Goal: Information Seeking & Learning: Learn about a topic

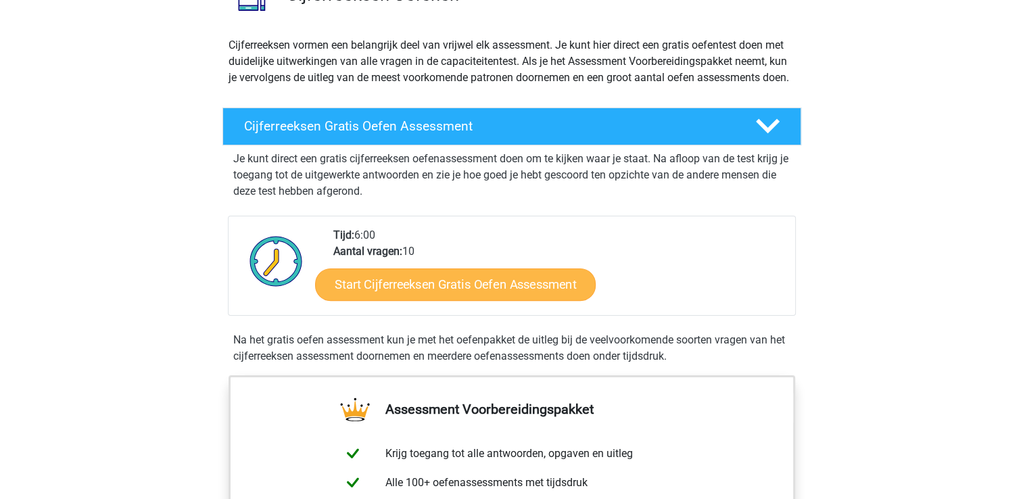
scroll to position [135, 0]
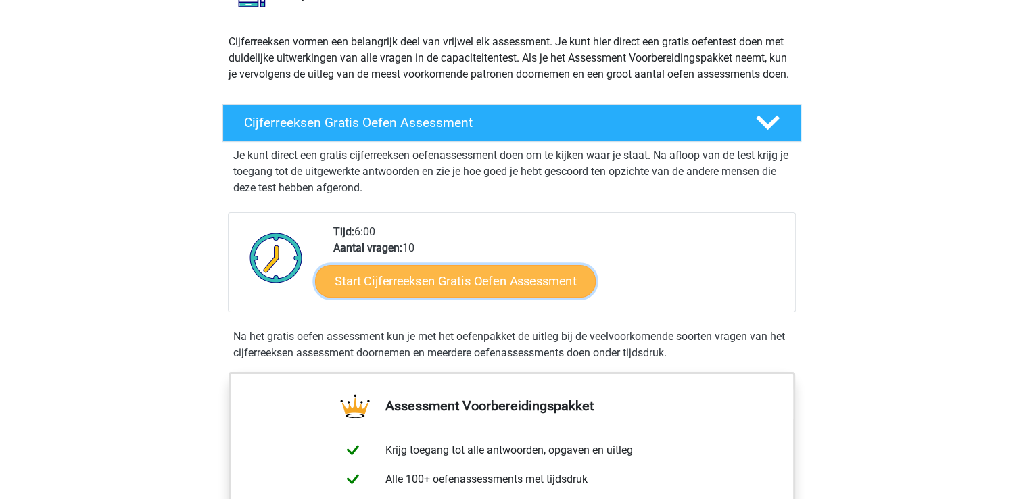
click at [474, 297] on link "Start Cijferreeksen Gratis Oefen Assessment" at bounding box center [455, 280] width 281 height 32
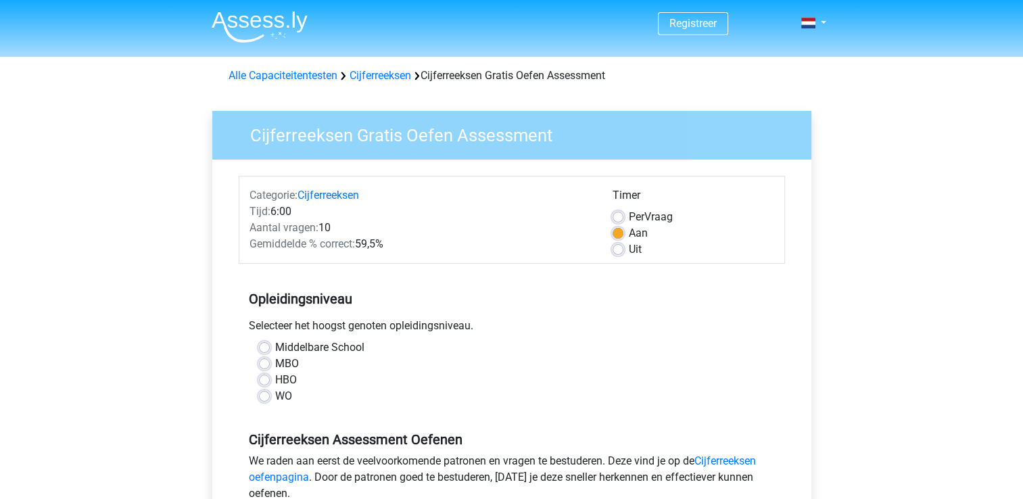
click at [292, 383] on label "HBO" at bounding box center [286, 380] width 22 height 16
click at [270, 383] on input "HBO" at bounding box center [264, 379] width 11 height 14
radio input "true"
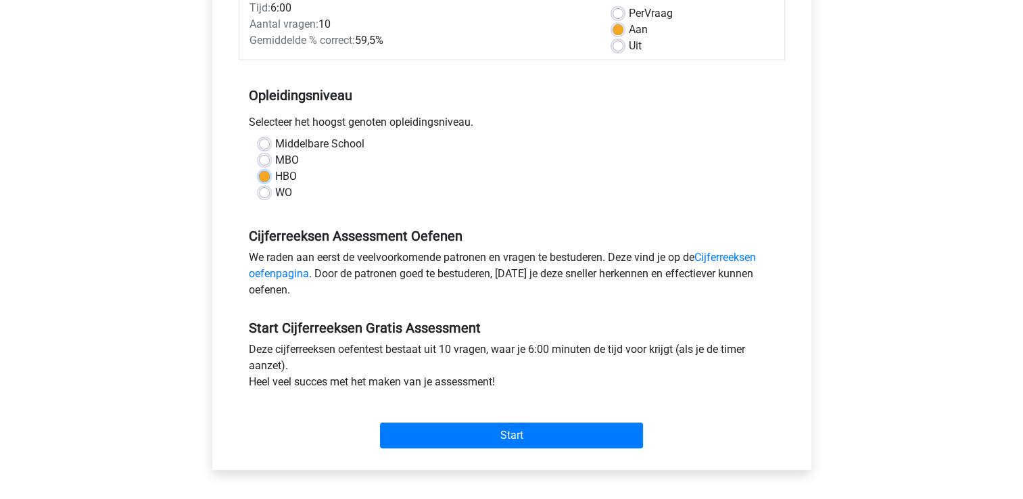
scroll to position [135, 0]
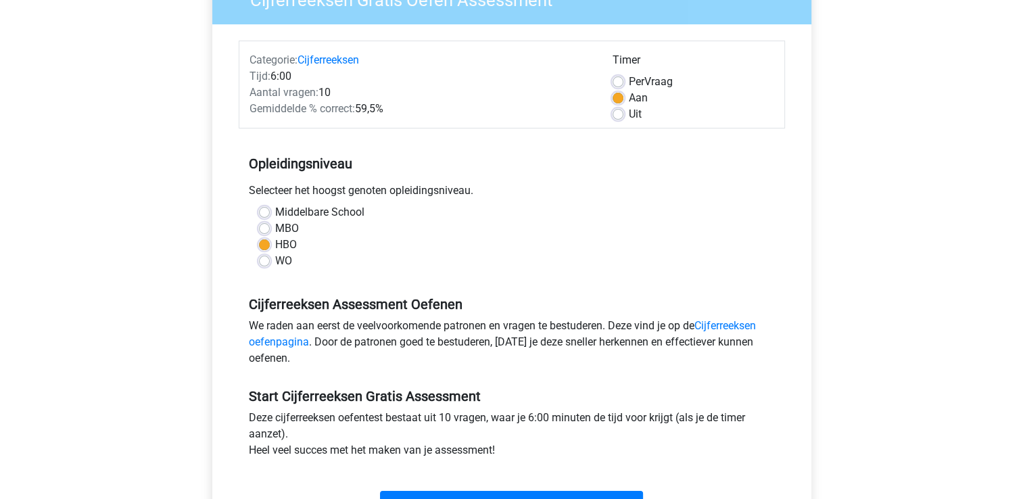
click at [275, 242] on label "HBO" at bounding box center [286, 245] width 22 height 16
click at [260, 242] on input "HBO" at bounding box center [264, 244] width 11 height 14
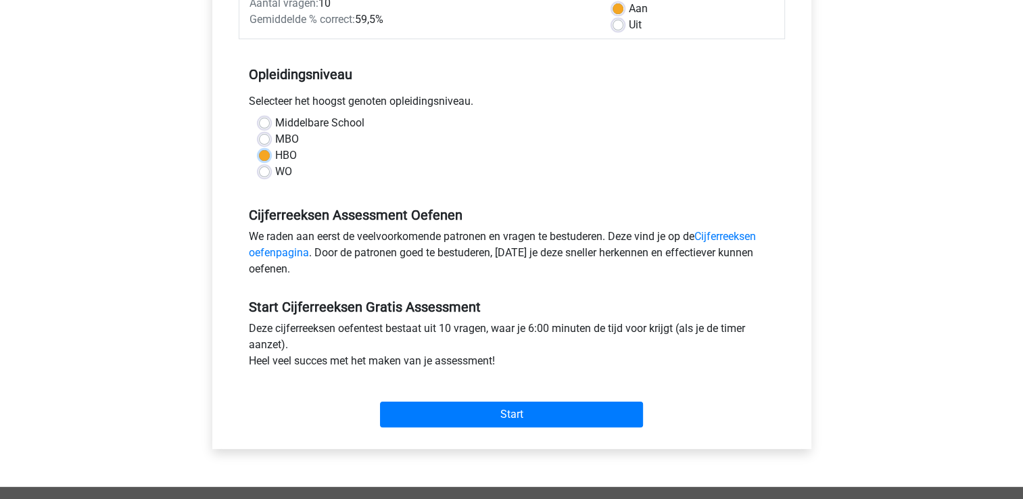
scroll to position [270, 0]
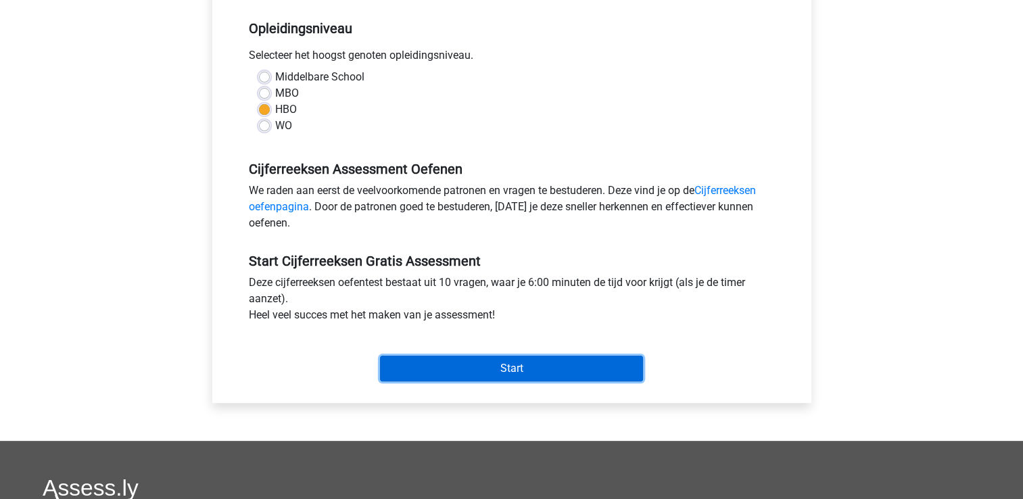
click at [498, 369] on input "Start" at bounding box center [511, 369] width 263 height 26
click at [498, 372] on input "Start" at bounding box center [511, 369] width 263 height 26
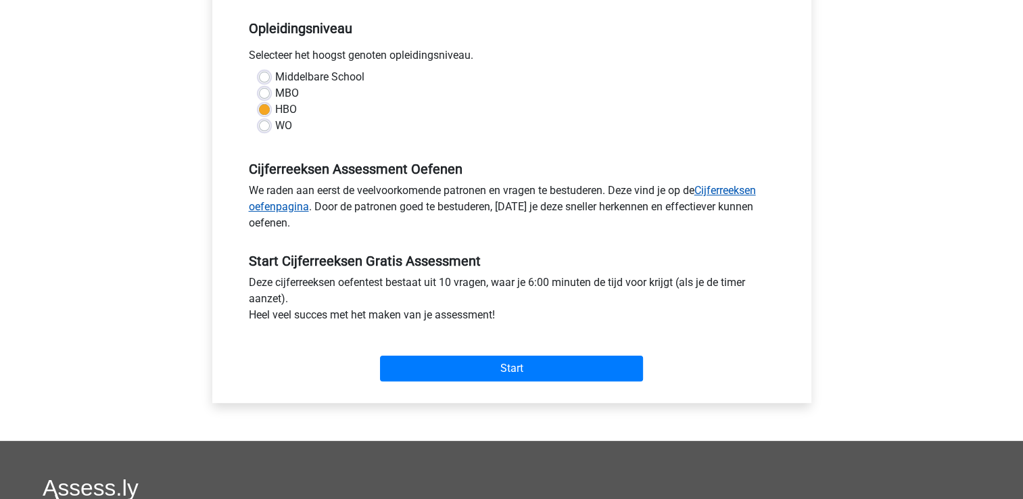
click at [717, 187] on link "Cijferreeksen oefenpagina" at bounding box center [502, 198] width 507 height 29
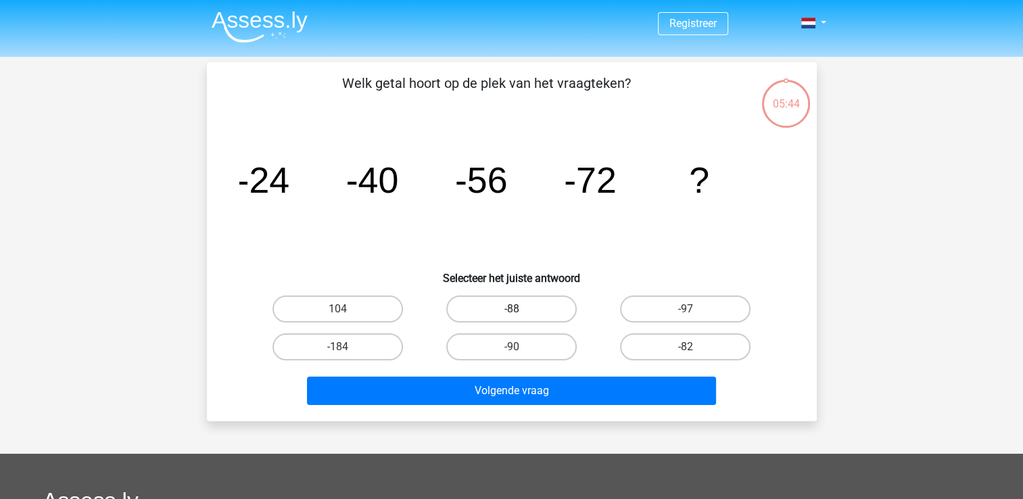
click at [492, 311] on label "-88" at bounding box center [511, 308] width 130 height 27
click at [511, 311] on input "-88" at bounding box center [515, 313] width 9 height 9
radio input "true"
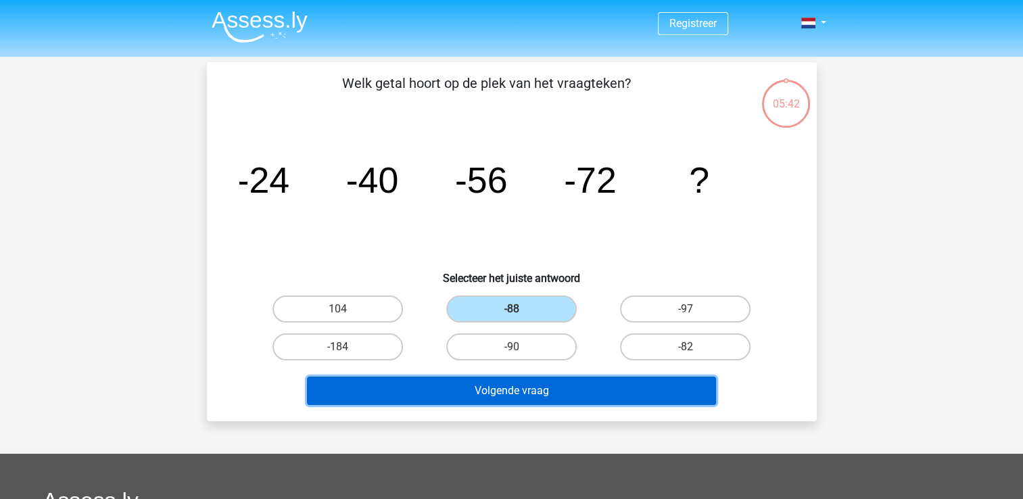
click at [527, 391] on button "Volgende vraag" at bounding box center [511, 391] width 409 height 28
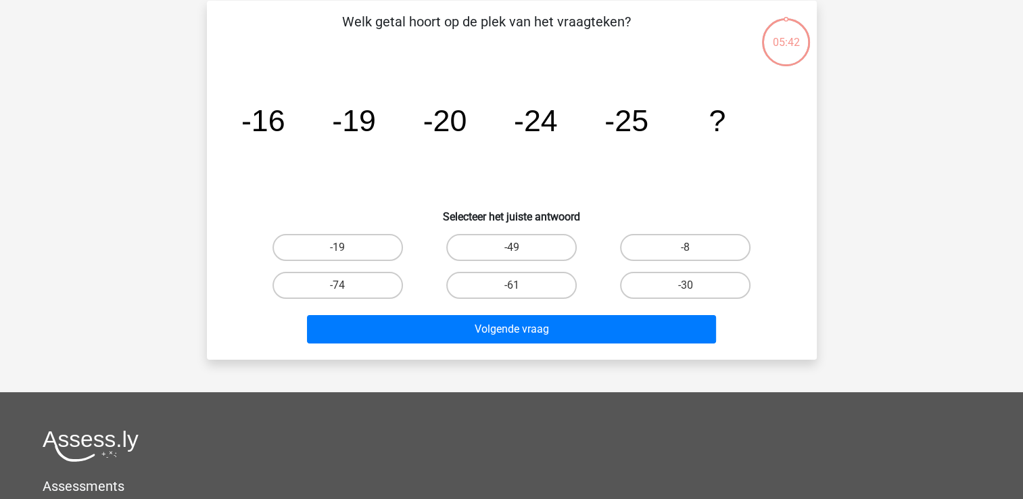
scroll to position [62, 0]
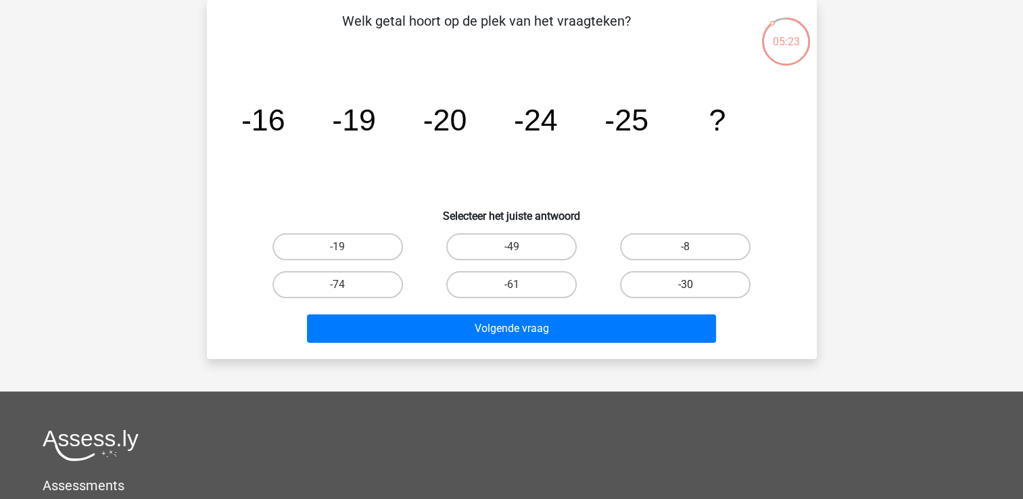
click at [676, 281] on label "-30" at bounding box center [685, 284] width 130 height 27
click at [686, 285] on input "-30" at bounding box center [690, 289] width 9 height 9
radio input "true"
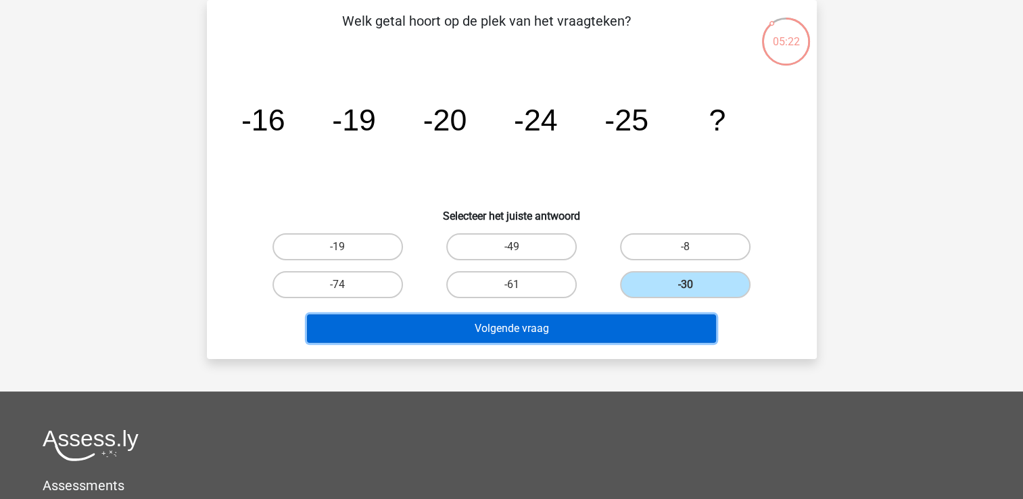
click at [543, 327] on button "Volgende vraag" at bounding box center [511, 328] width 409 height 28
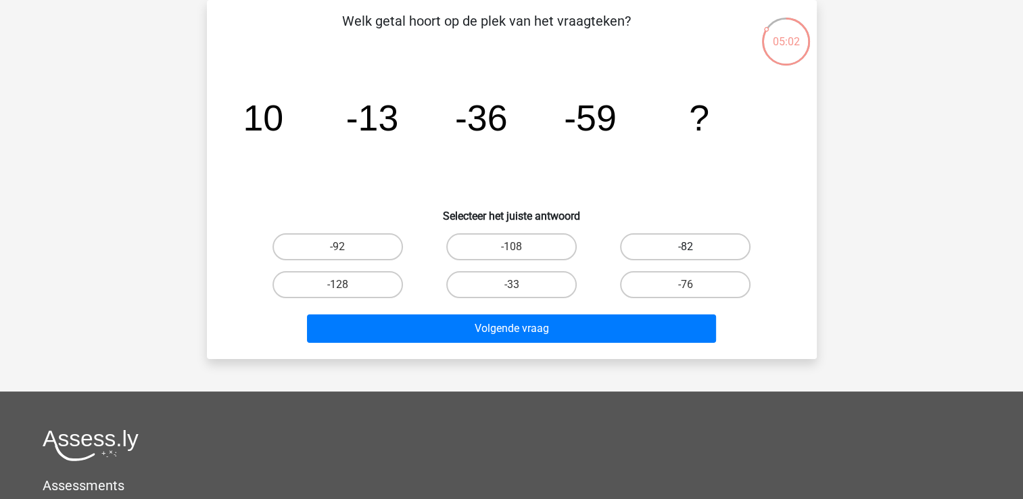
drag, startPoint x: 707, startPoint y: 237, endPoint x: 695, endPoint y: 249, distance: 16.7
click at [707, 239] on label "-82" at bounding box center [685, 246] width 130 height 27
click at [694, 247] on input "-82" at bounding box center [690, 251] width 9 height 9
radio input "true"
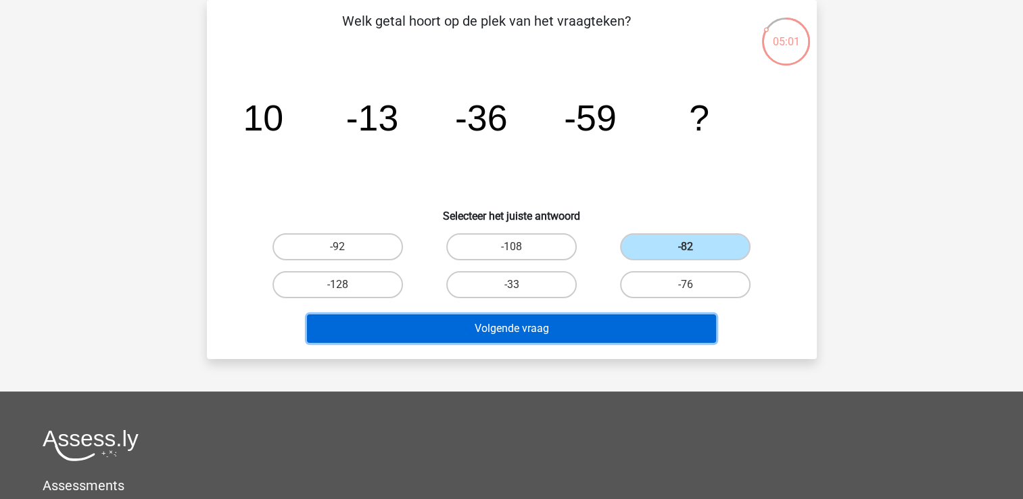
click at [533, 329] on button "Volgende vraag" at bounding box center [511, 328] width 409 height 28
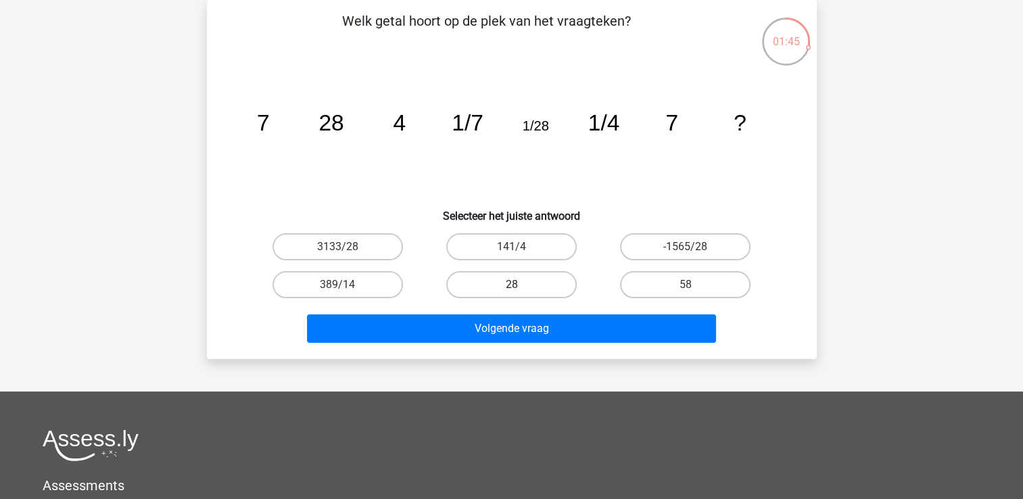
click at [506, 283] on label "28" at bounding box center [511, 284] width 130 height 27
click at [511, 285] on input "28" at bounding box center [515, 289] width 9 height 9
radio input "true"
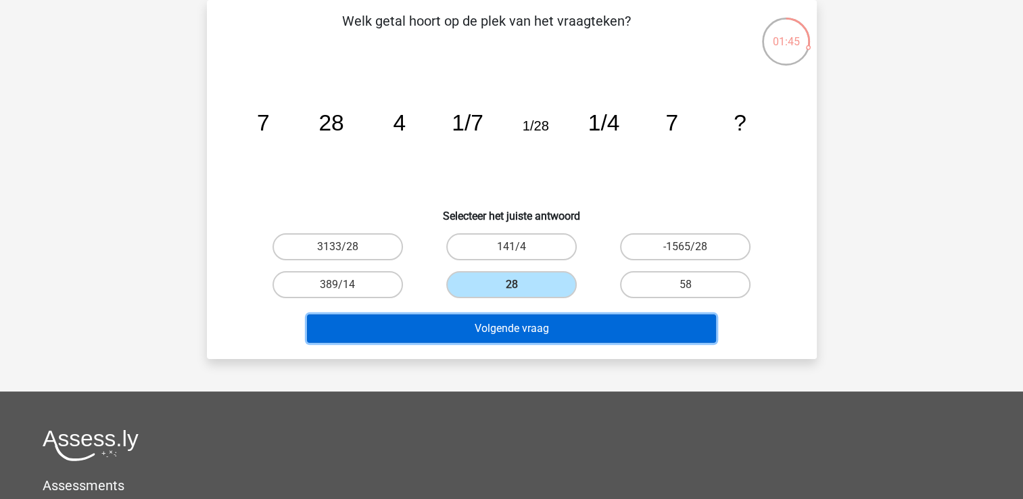
click at [527, 329] on button "Volgende vraag" at bounding box center [511, 328] width 409 height 28
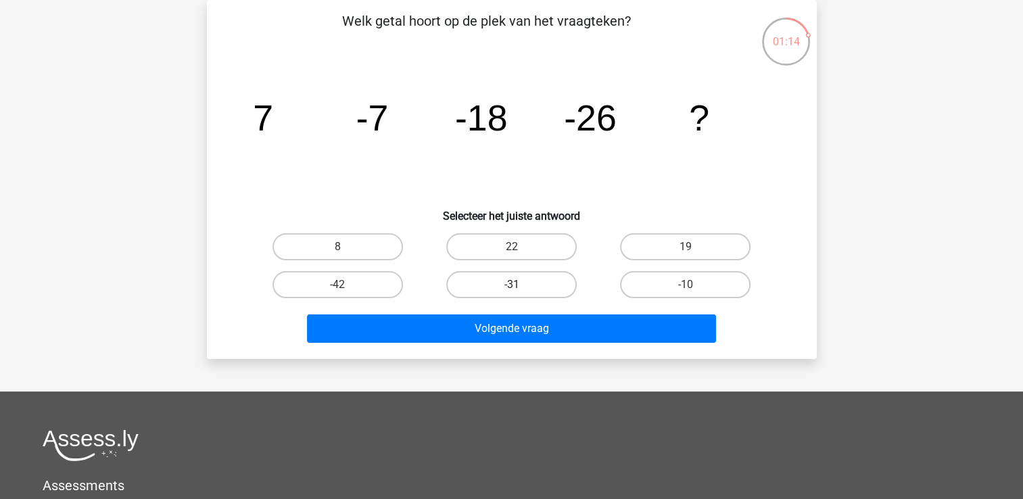
click at [533, 283] on label "-31" at bounding box center [511, 284] width 130 height 27
click at [520, 285] on input "-31" at bounding box center [515, 289] width 9 height 9
radio input "true"
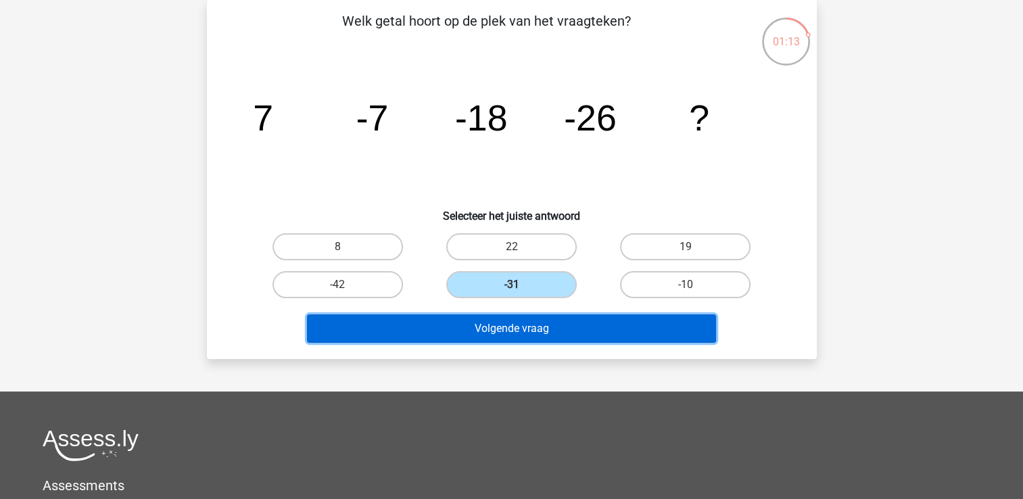
click at [528, 331] on button "Volgende vraag" at bounding box center [511, 328] width 409 height 28
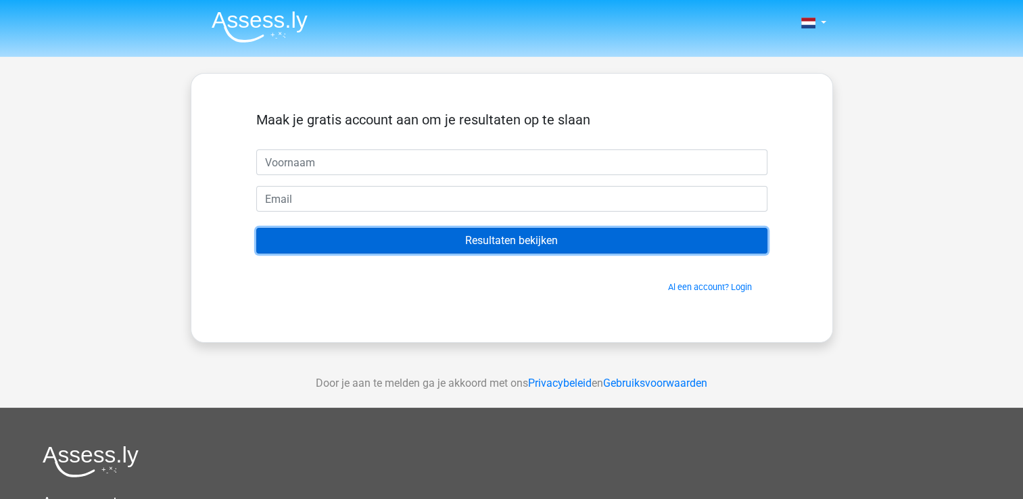
click at [459, 241] on input "Resultaten bekijken" at bounding box center [511, 241] width 511 height 26
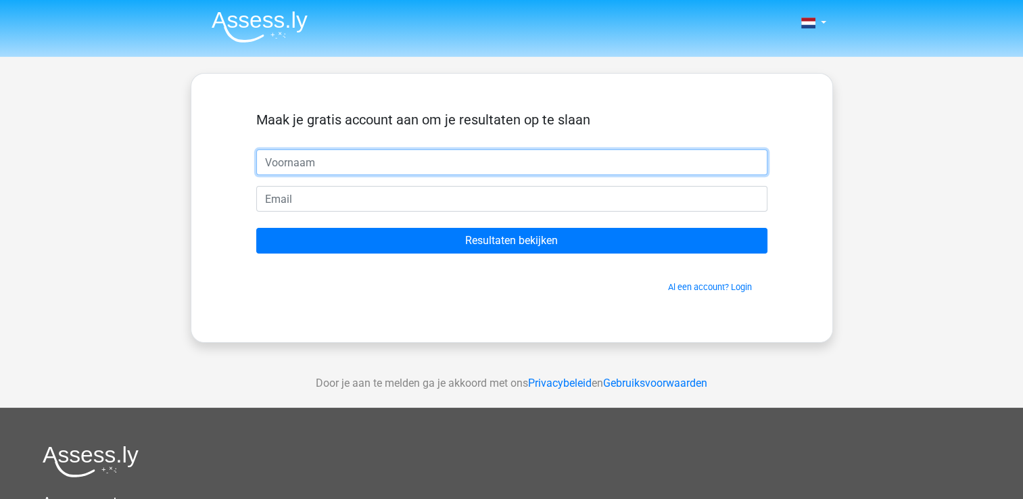
click at [343, 161] on input "text" at bounding box center [511, 162] width 511 height 26
type input "annick"
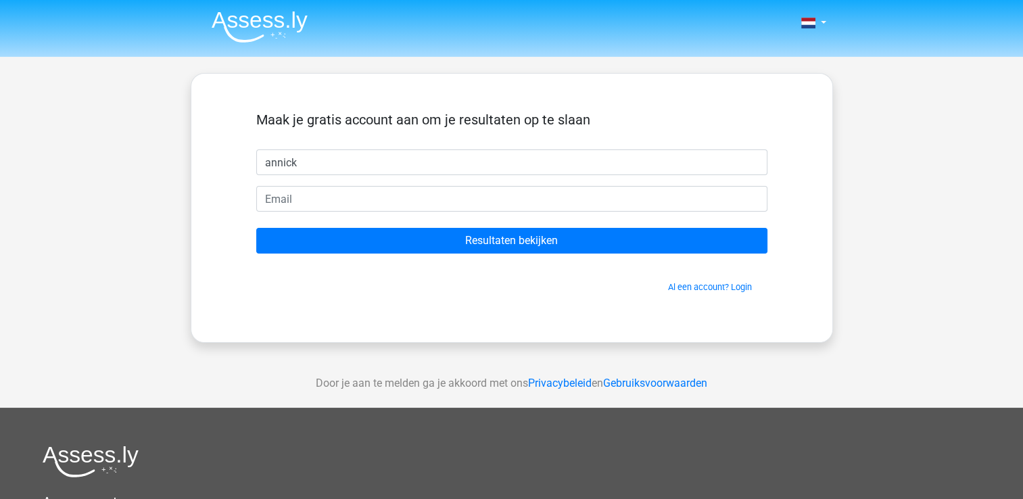
type input "annick.geeraerts@antwerpen.be"
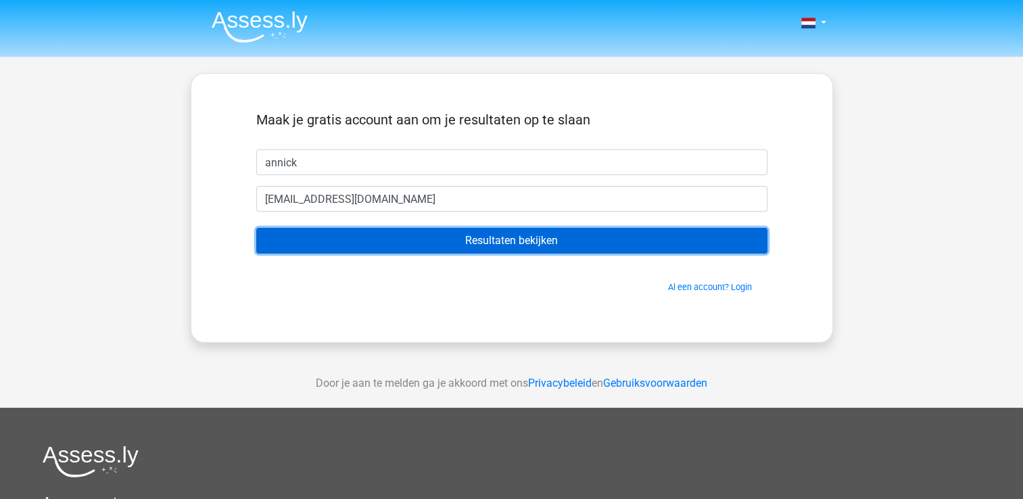
click at [502, 239] on input "Resultaten bekijken" at bounding box center [511, 241] width 511 height 26
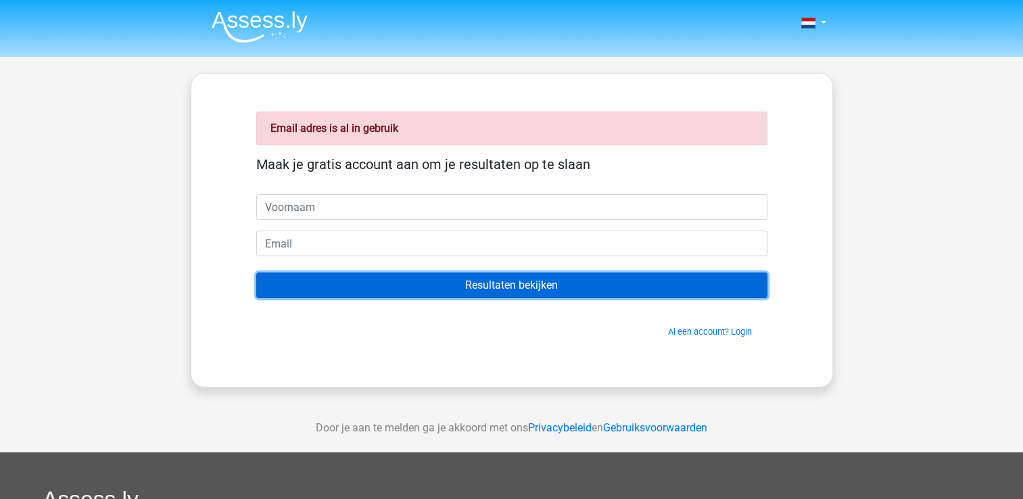
click at [503, 286] on input "Resultaten bekijken" at bounding box center [511, 285] width 511 height 26
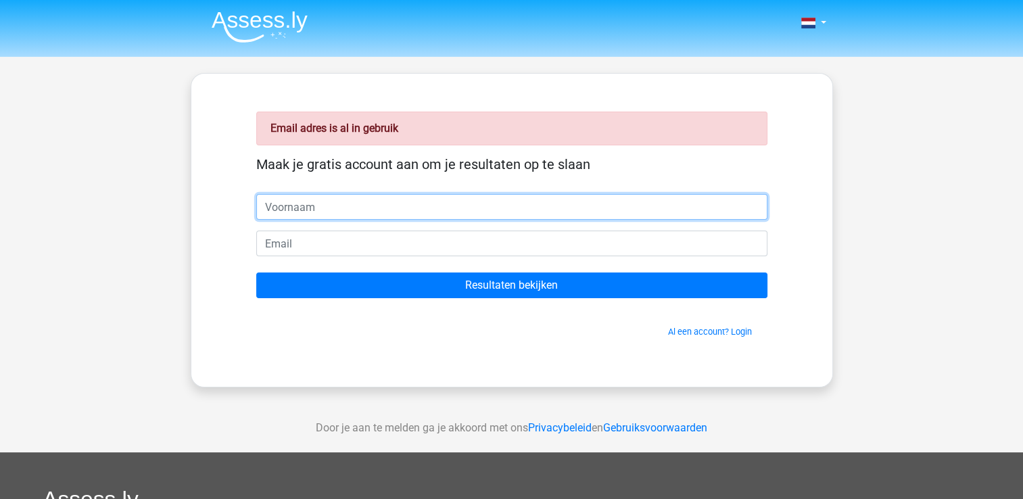
click at [346, 207] on input "text" at bounding box center [511, 207] width 511 height 26
type input "annick"
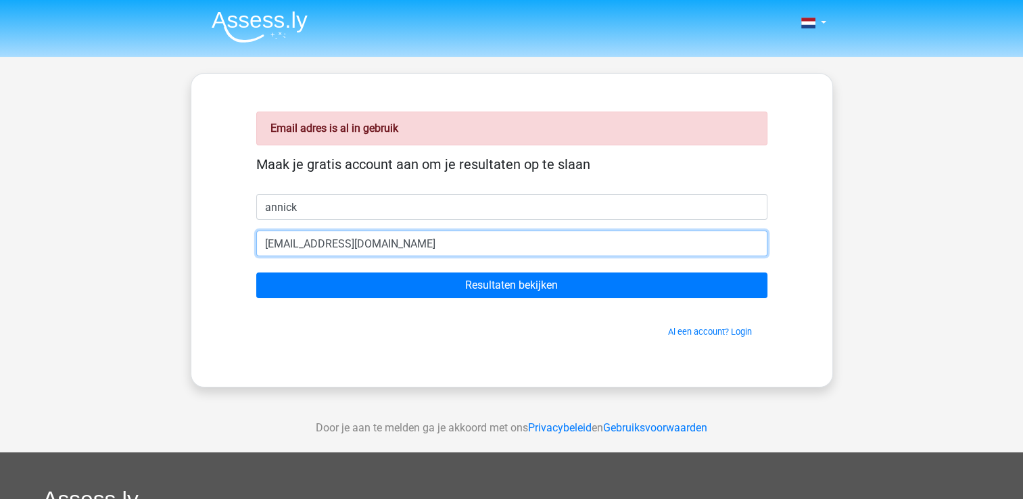
drag, startPoint x: 432, startPoint y: 245, endPoint x: 230, endPoint y: 243, distance: 202.2
click at [231, 243] on div "Email adres is al in gebruik Maak je gratis account aan om je resultaten op te …" at bounding box center [512, 230] width 576 height 248
type input "[EMAIL_ADDRESS][DOMAIN_NAME]"
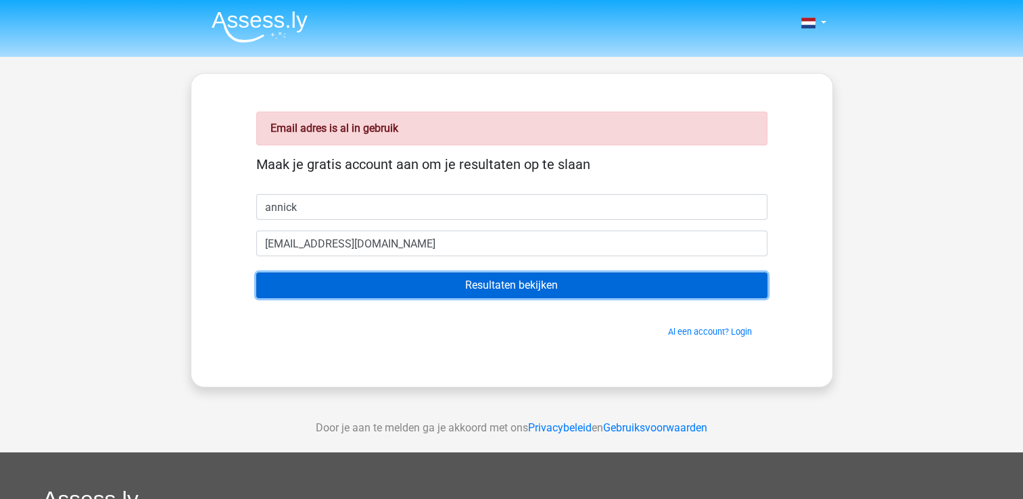
click at [488, 282] on input "Resultaten bekijken" at bounding box center [511, 285] width 511 height 26
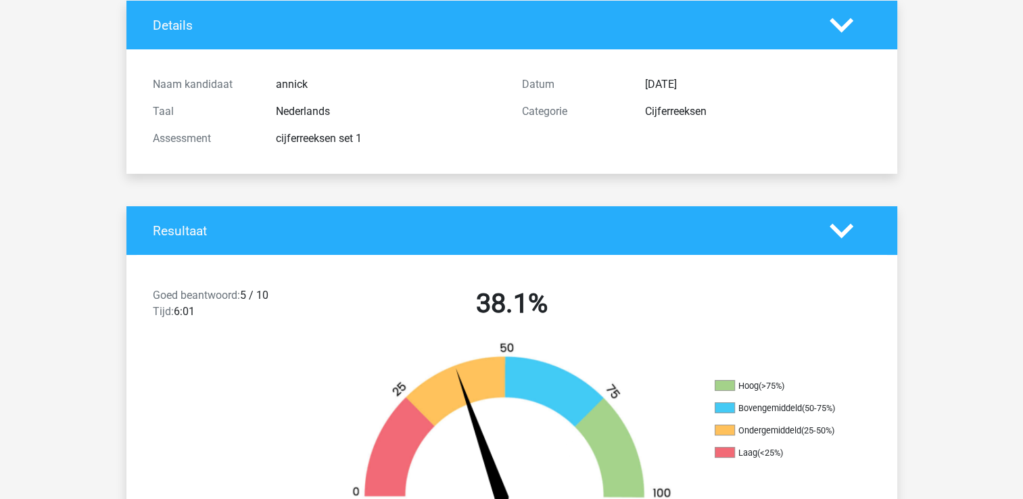
scroll to position [68, 0]
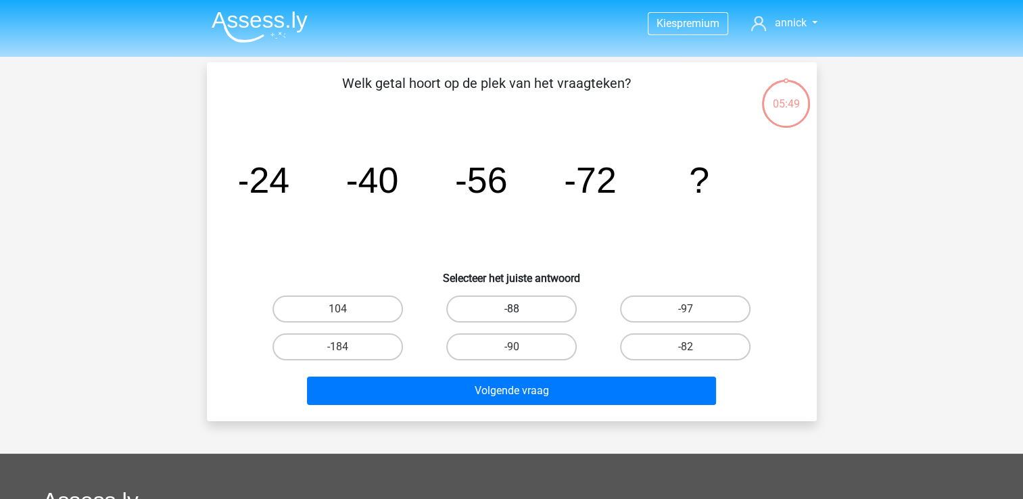
click at [511, 303] on label "-88" at bounding box center [511, 308] width 130 height 27
click at [511, 309] on input "-88" at bounding box center [515, 313] width 9 height 9
radio input "true"
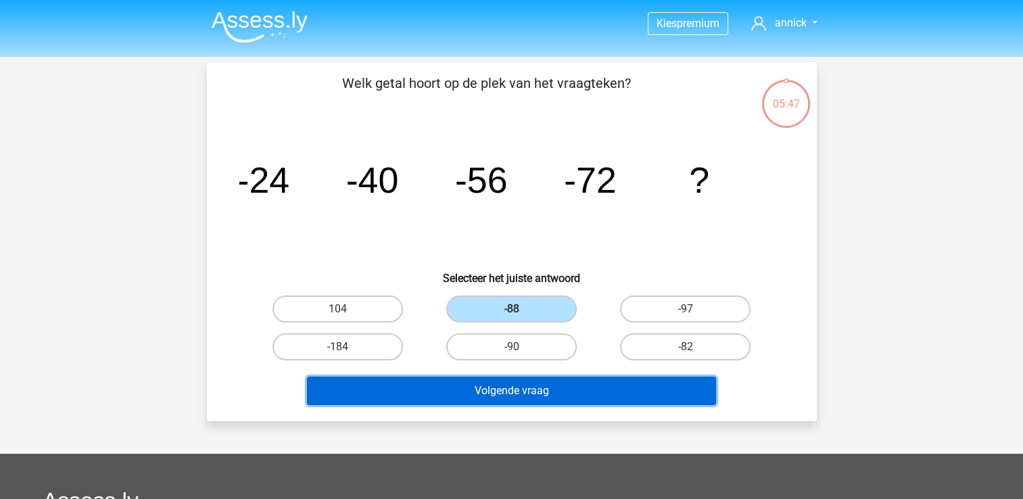
click at [517, 388] on button "Volgende vraag" at bounding box center [511, 391] width 409 height 28
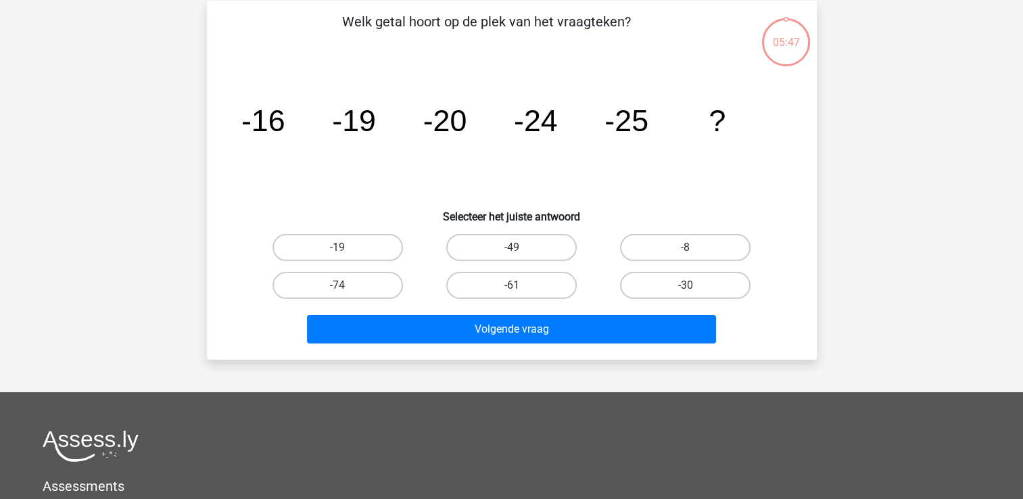
scroll to position [62, 0]
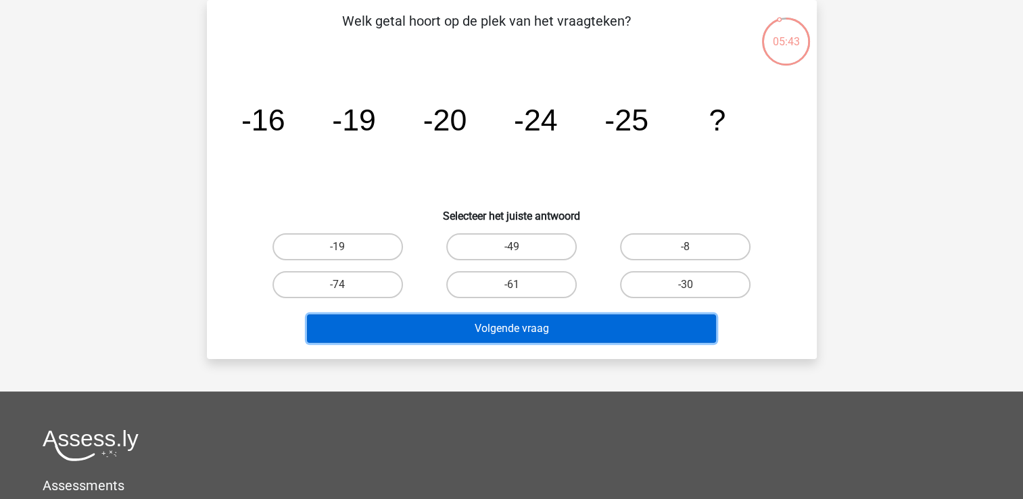
click at [513, 330] on button "Volgende vraag" at bounding box center [511, 328] width 409 height 28
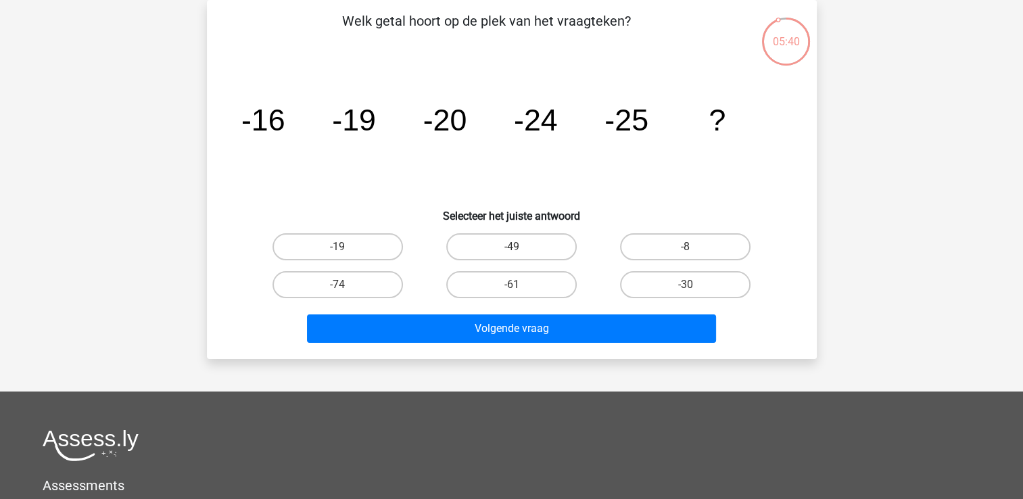
click at [514, 247] on input "-49" at bounding box center [515, 251] width 9 height 9
radio input "true"
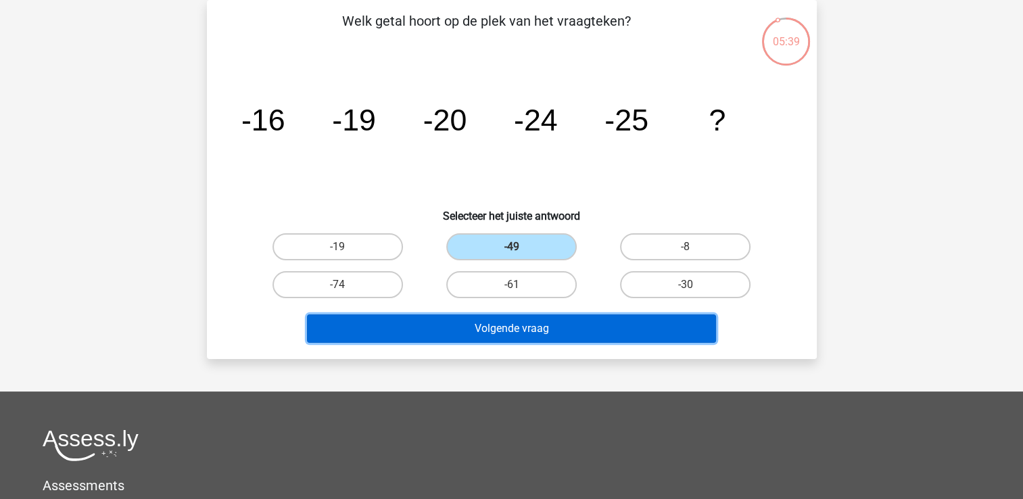
click at [513, 328] on button "Volgende vraag" at bounding box center [511, 328] width 409 height 28
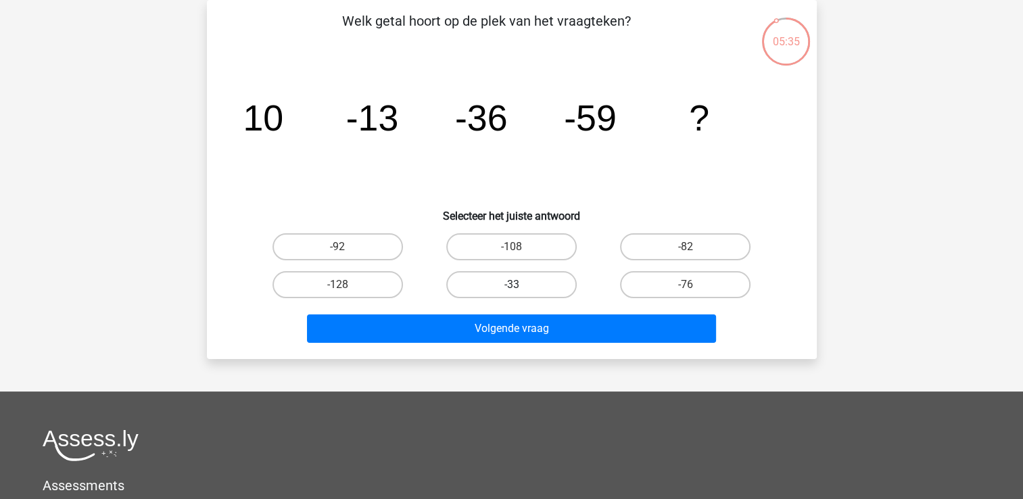
drag, startPoint x: 511, startPoint y: 280, endPoint x: 514, endPoint y: 287, distance: 7.9
click at [512, 280] on label "-33" at bounding box center [511, 284] width 130 height 27
click at [512, 285] on input "-33" at bounding box center [515, 289] width 9 height 9
radio input "true"
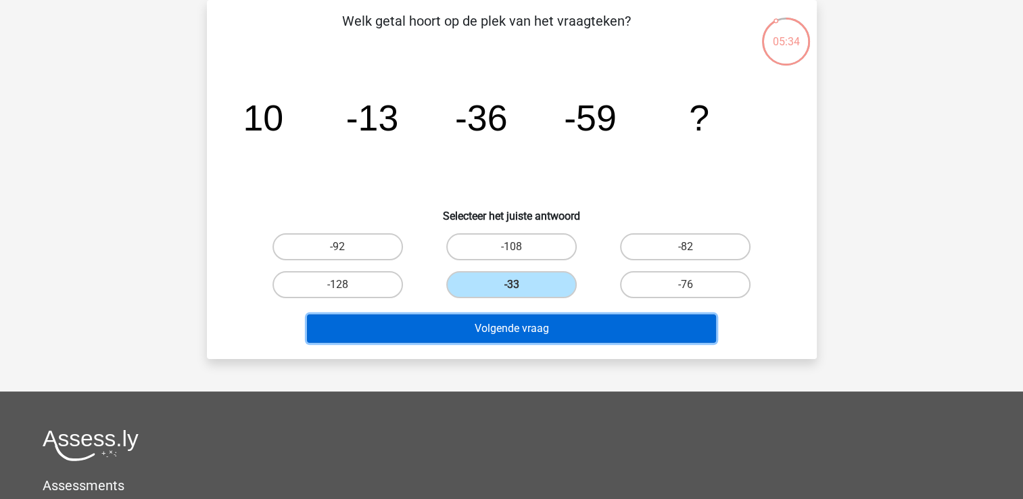
click at [519, 334] on button "Volgende vraag" at bounding box center [511, 328] width 409 height 28
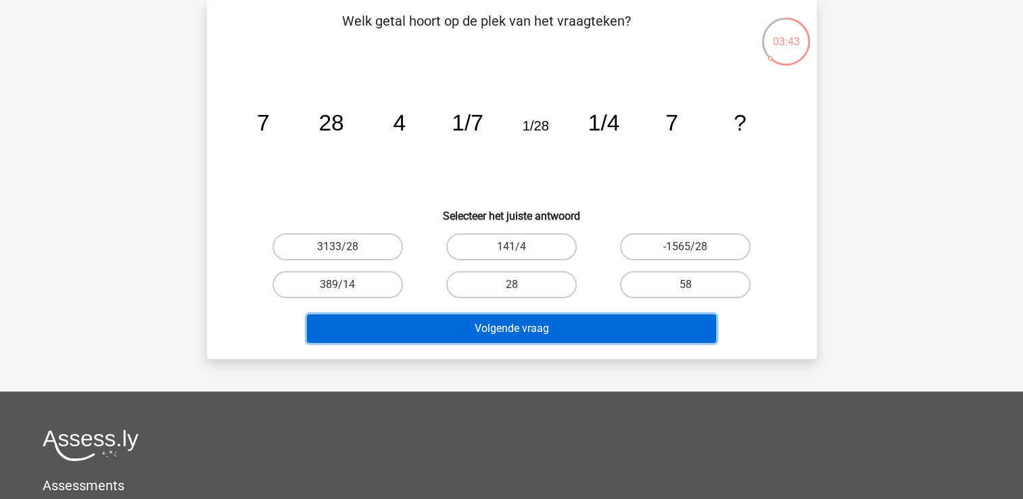
click at [513, 330] on button "Volgende vraag" at bounding box center [511, 328] width 409 height 28
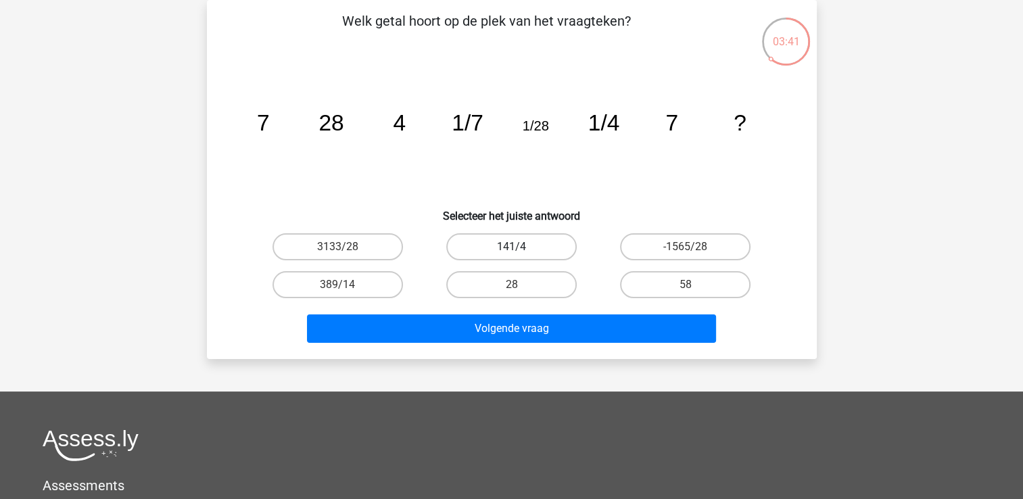
click at [485, 241] on label "141/4" at bounding box center [511, 246] width 130 height 27
click at [511, 247] on input "141/4" at bounding box center [515, 251] width 9 height 9
radio input "true"
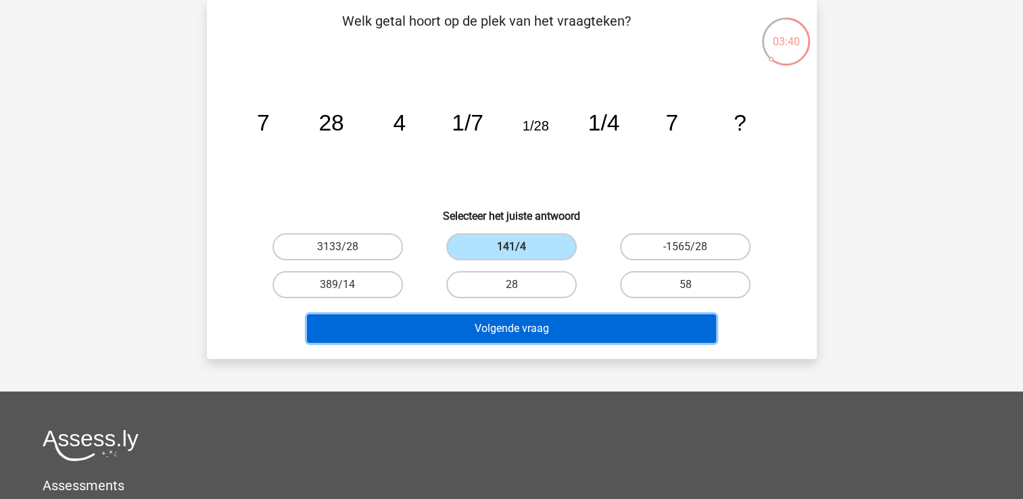
click at [506, 329] on button "Volgende vraag" at bounding box center [511, 328] width 409 height 28
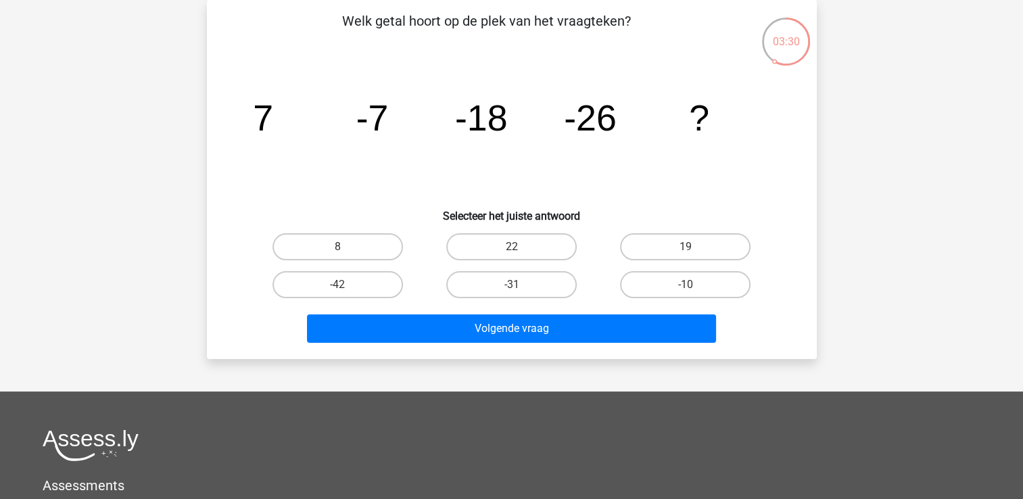
drag, startPoint x: 479, startPoint y: 243, endPoint x: 481, endPoint y: 260, distance: 17.0
click at [480, 243] on label "22" at bounding box center [511, 246] width 130 height 27
click at [511, 247] on input "22" at bounding box center [515, 251] width 9 height 9
radio input "true"
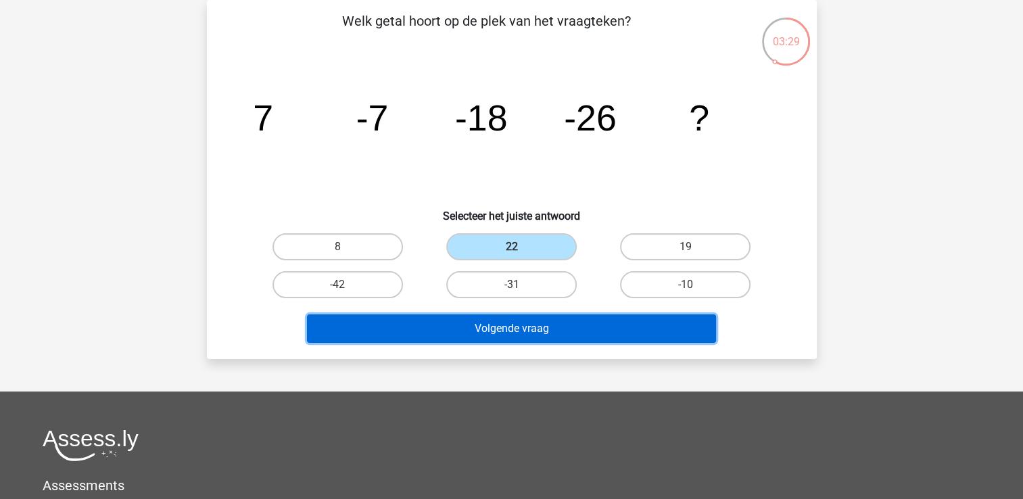
click at [498, 333] on button "Volgende vraag" at bounding box center [511, 328] width 409 height 28
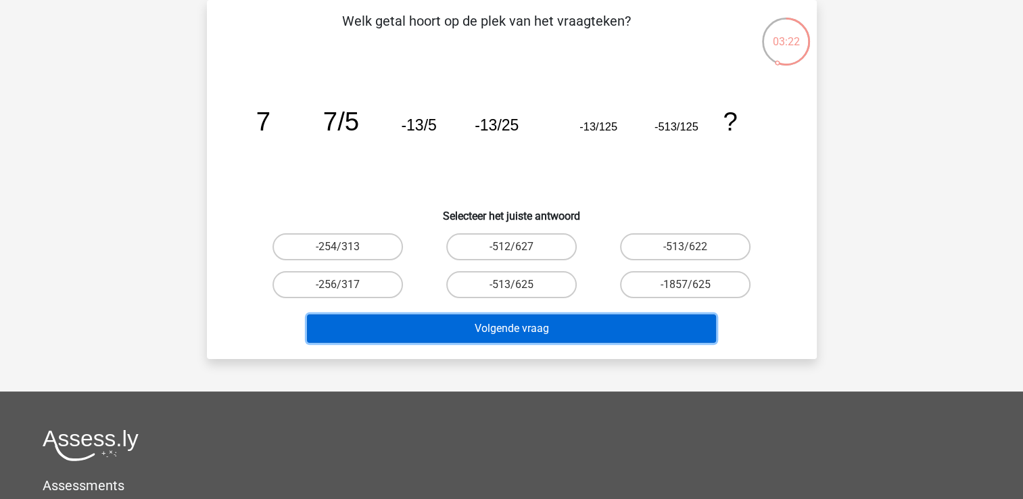
click at [486, 327] on button "Volgende vraag" at bounding box center [511, 328] width 409 height 28
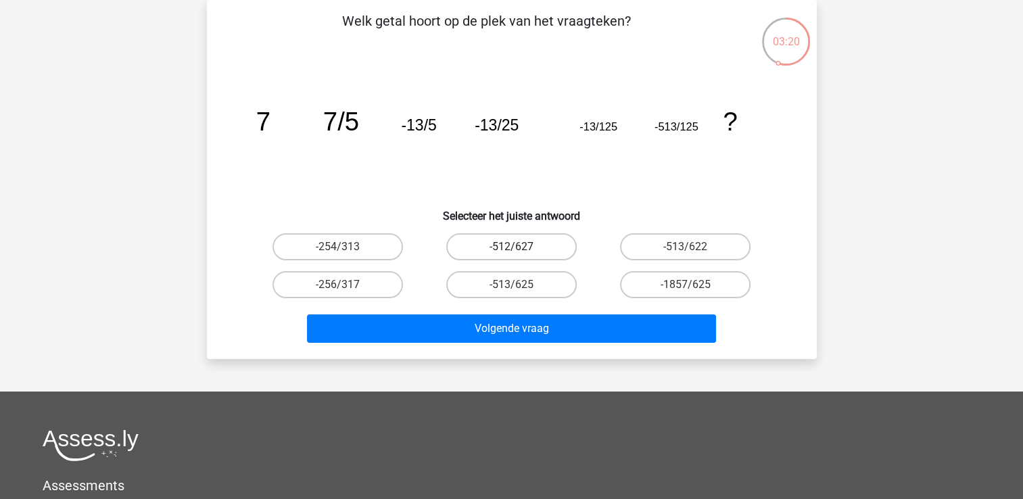
click at [473, 251] on label "-512/627" at bounding box center [511, 246] width 130 height 27
click at [511, 251] on input "-512/627" at bounding box center [515, 251] width 9 height 9
radio input "true"
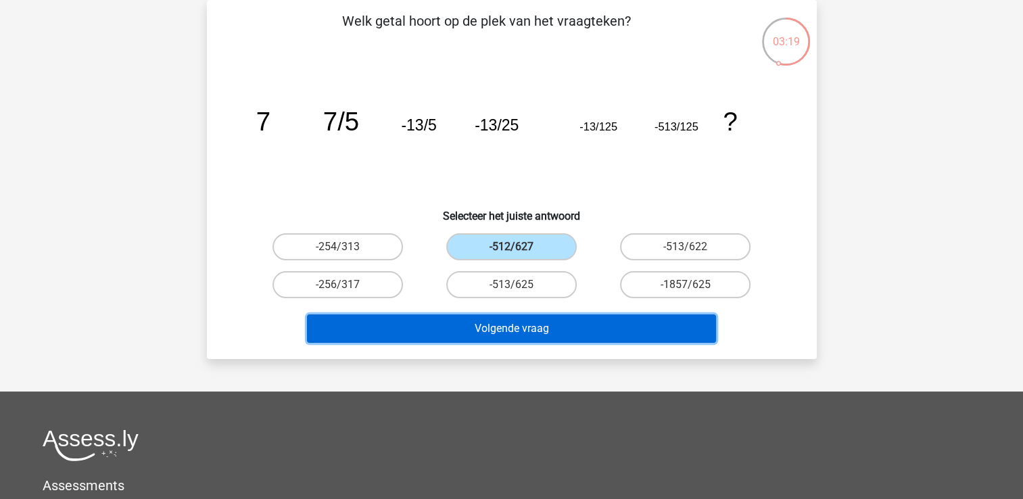
click at [488, 325] on button "Volgende vraag" at bounding box center [511, 328] width 409 height 28
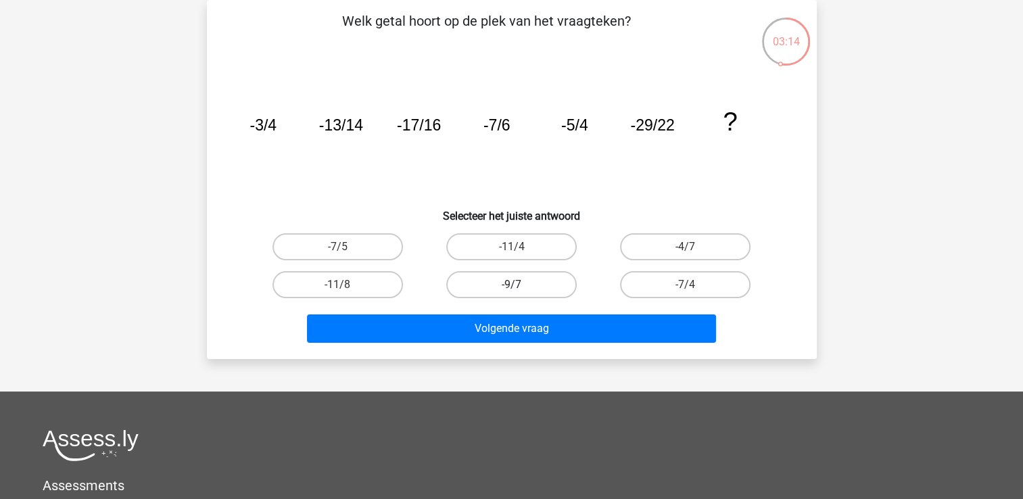
click at [513, 296] on label "-9/7" at bounding box center [511, 284] width 130 height 27
click at [513, 293] on input "-9/7" at bounding box center [515, 289] width 9 height 9
radio input "true"
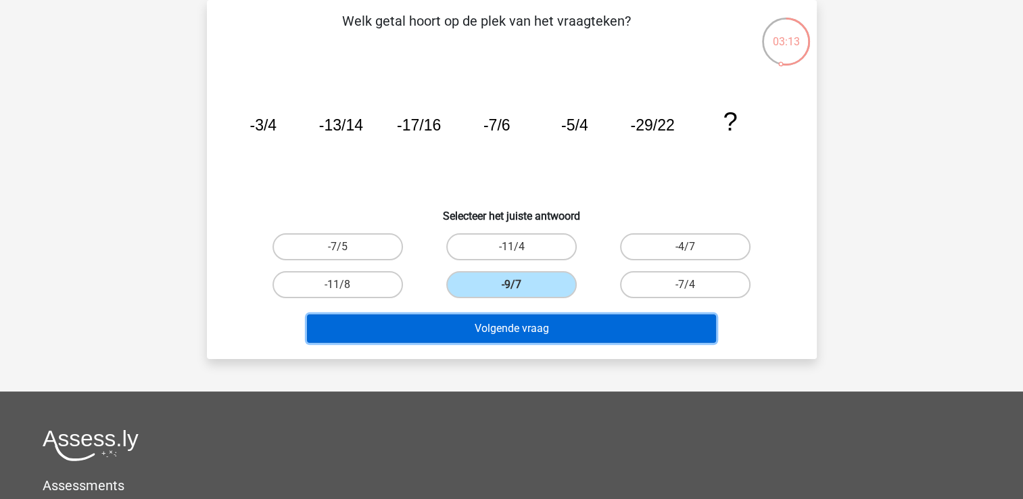
click at [517, 326] on button "Volgende vraag" at bounding box center [511, 328] width 409 height 28
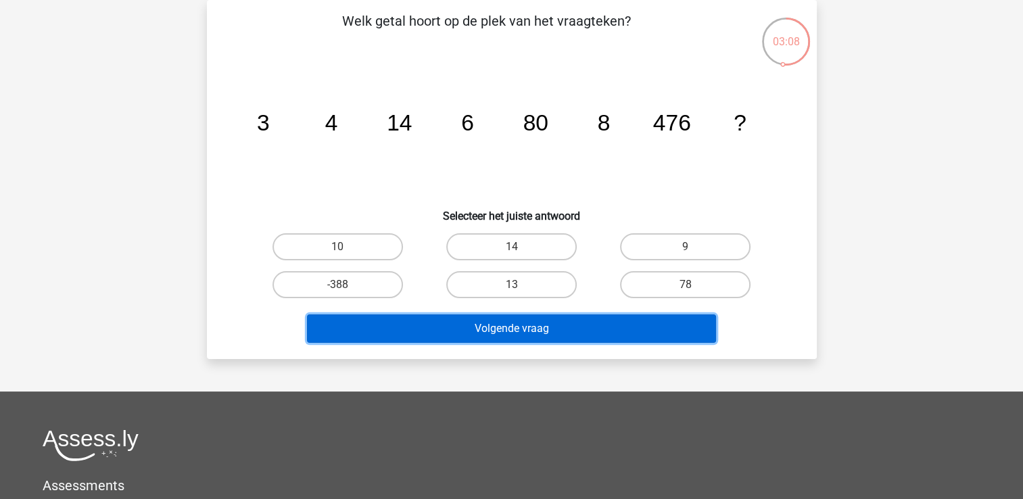
click at [494, 329] on button "Volgende vraag" at bounding box center [511, 328] width 409 height 28
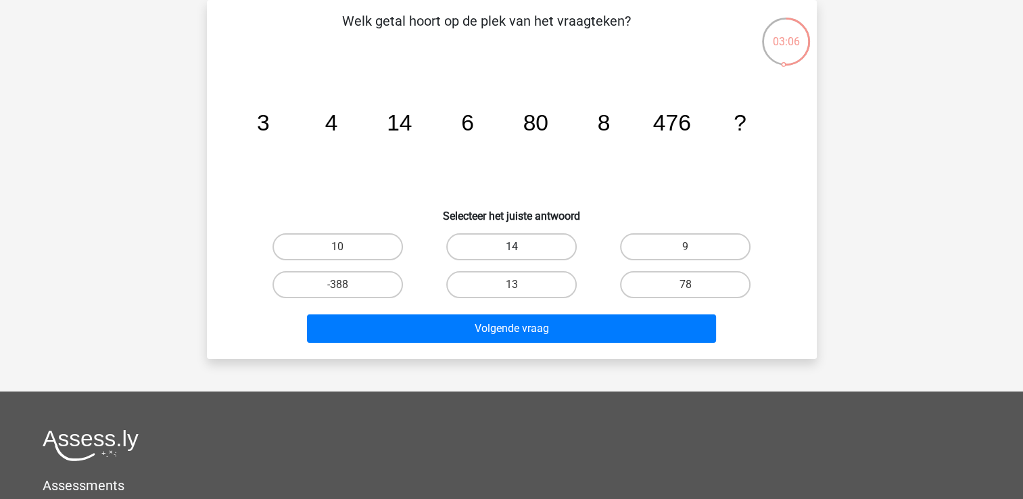
click at [488, 249] on label "14" at bounding box center [511, 246] width 130 height 27
click at [511, 249] on input "14" at bounding box center [515, 251] width 9 height 9
radio input "true"
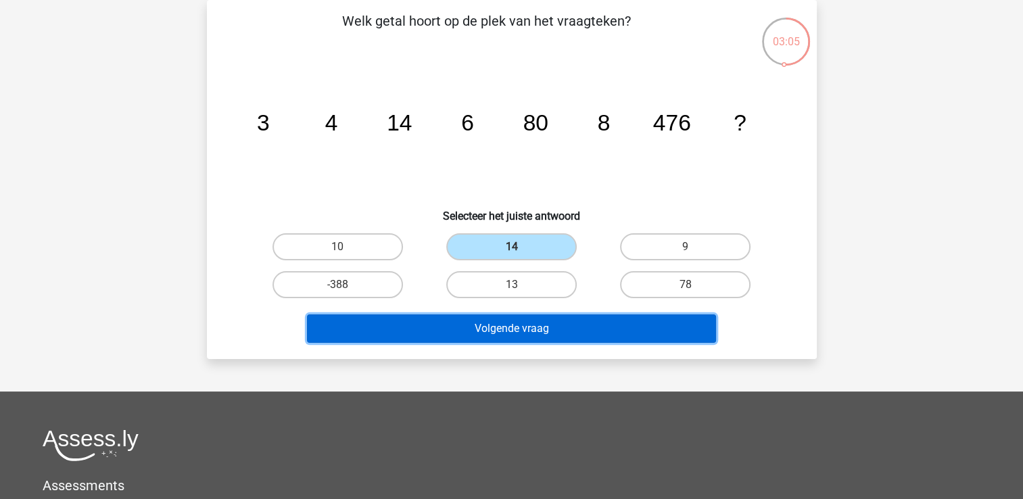
click at [494, 330] on button "Volgende vraag" at bounding box center [511, 328] width 409 height 28
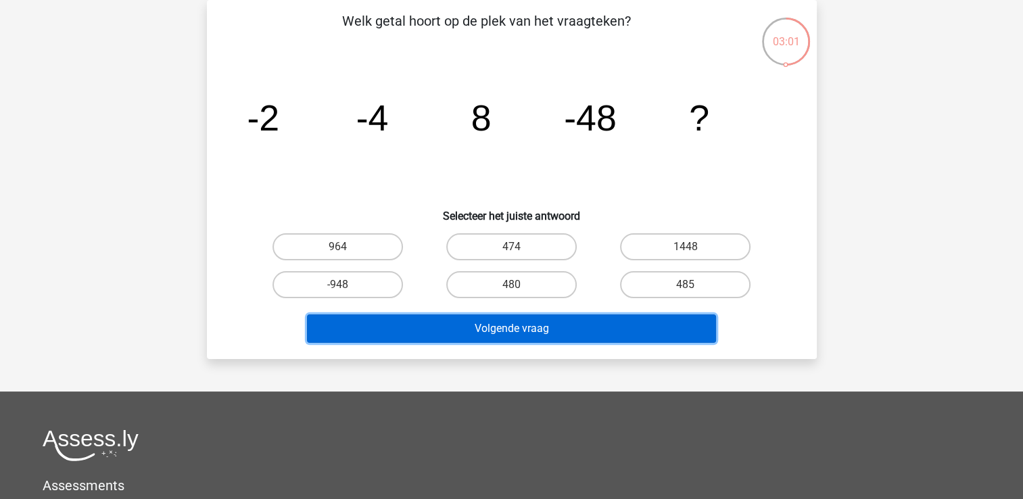
click at [519, 332] on button "Volgende vraag" at bounding box center [511, 328] width 409 height 28
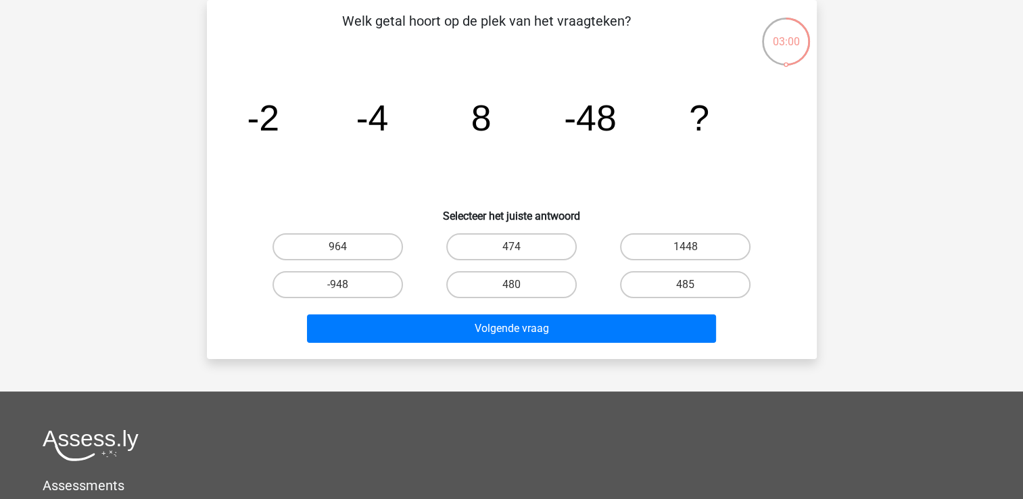
click at [511, 285] on input "480" at bounding box center [515, 289] width 9 height 9
radio input "true"
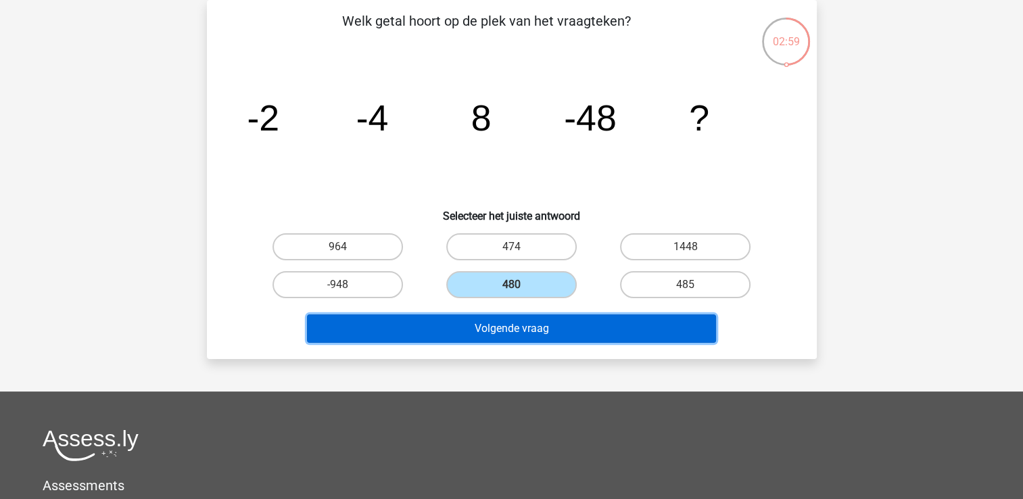
click at [508, 327] on button "Volgende vraag" at bounding box center [511, 328] width 409 height 28
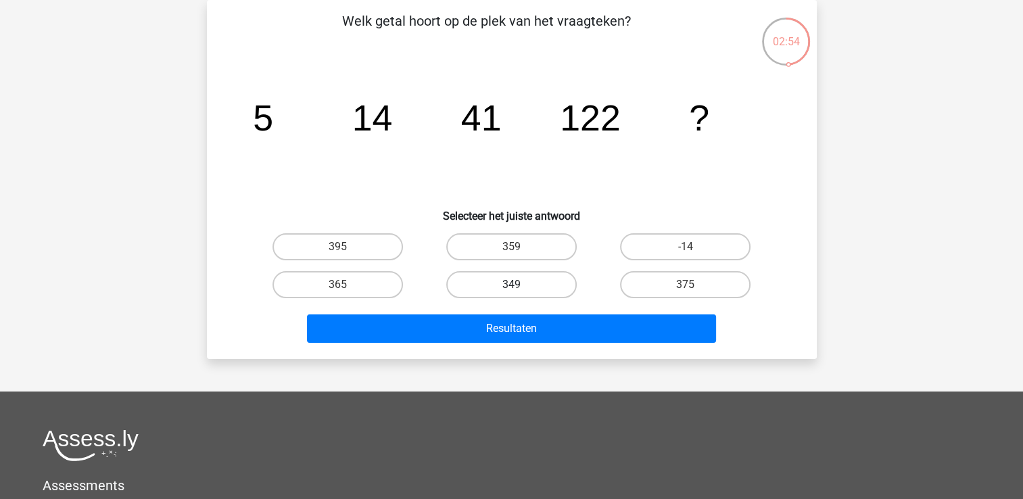
click at [508, 285] on label "349" at bounding box center [511, 284] width 130 height 27
click at [511, 285] on input "349" at bounding box center [515, 289] width 9 height 9
radio input "true"
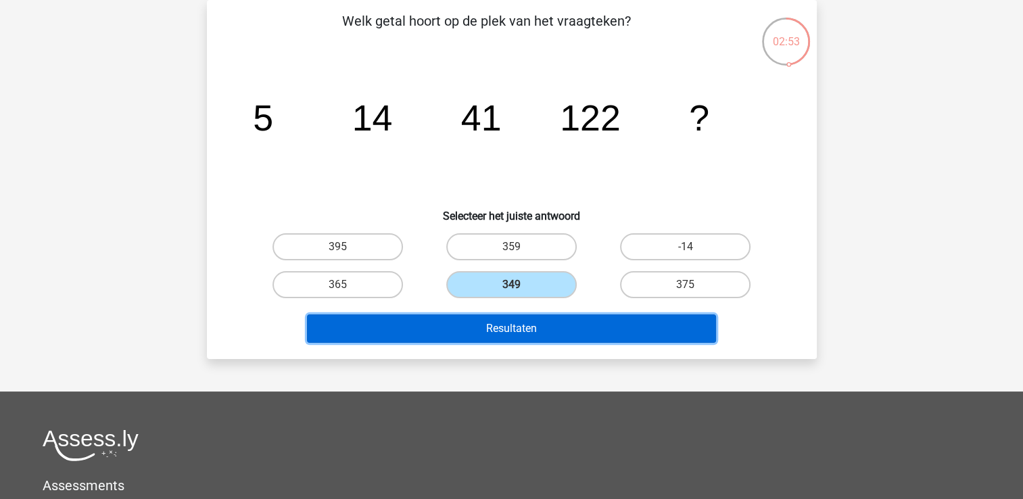
click at [503, 326] on button "Resultaten" at bounding box center [511, 328] width 409 height 28
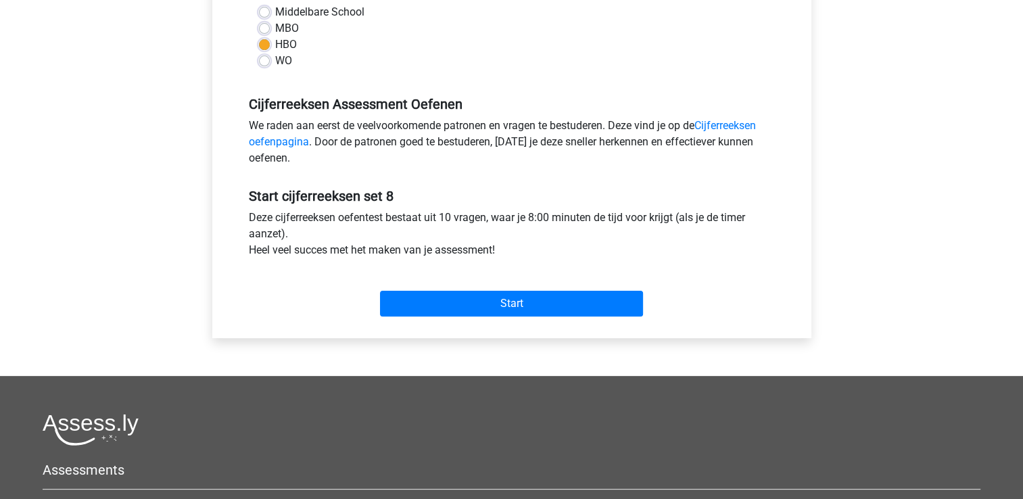
scroll to position [338, 0]
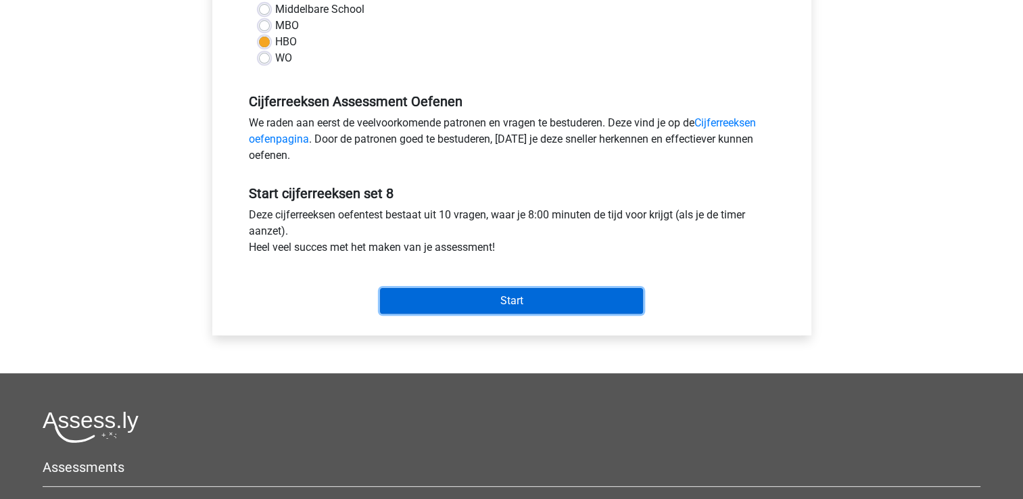
click at [507, 309] on input "Start" at bounding box center [511, 301] width 263 height 26
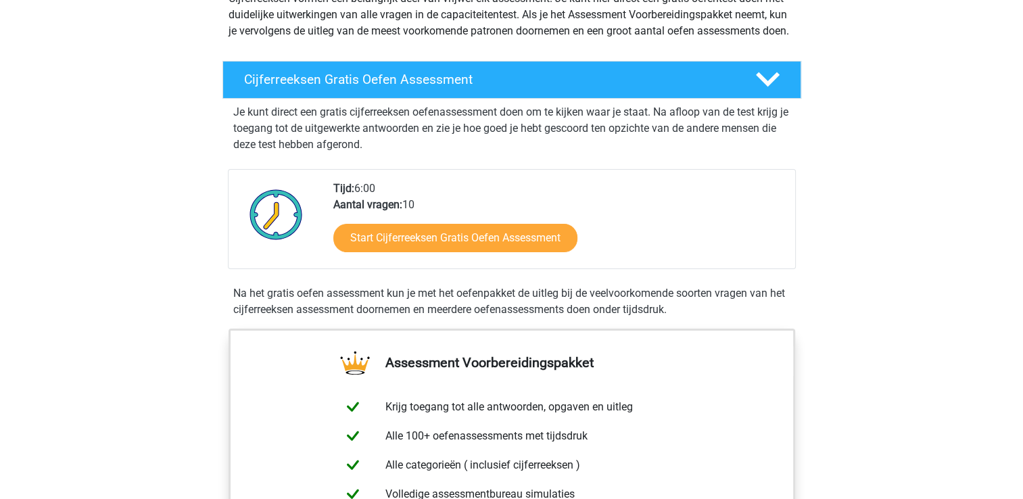
scroll to position [203, 0]
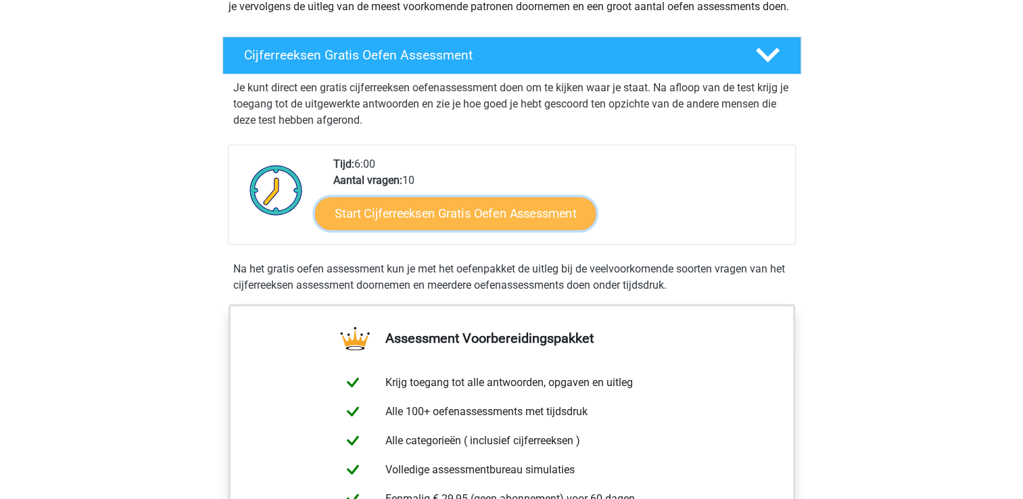
click at [400, 229] on link "Start Cijferreeksen Gratis Oefen Assessment" at bounding box center [455, 213] width 281 height 32
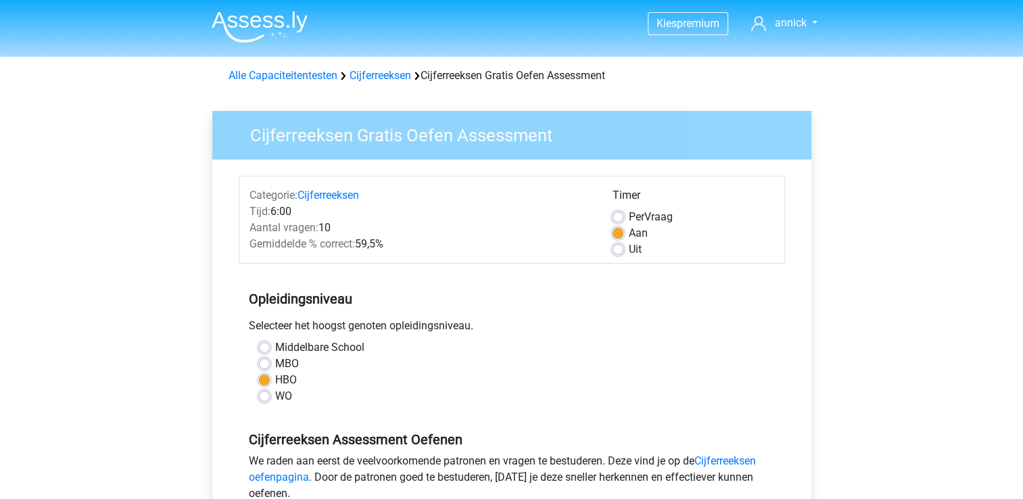
click at [288, 365] on label "MBO" at bounding box center [287, 364] width 24 height 16
click at [270, 365] on input "MBO" at bounding box center [264, 363] width 11 height 14
radio input "true"
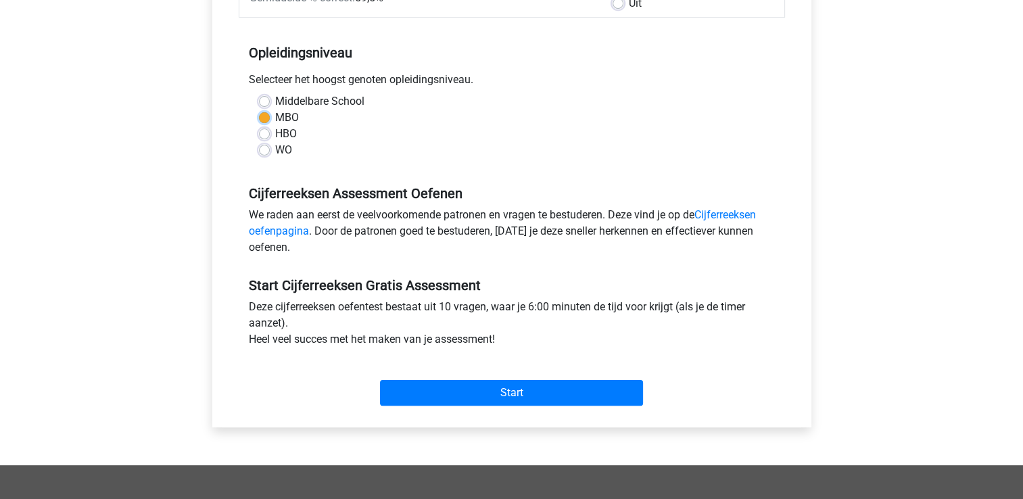
scroll to position [270, 0]
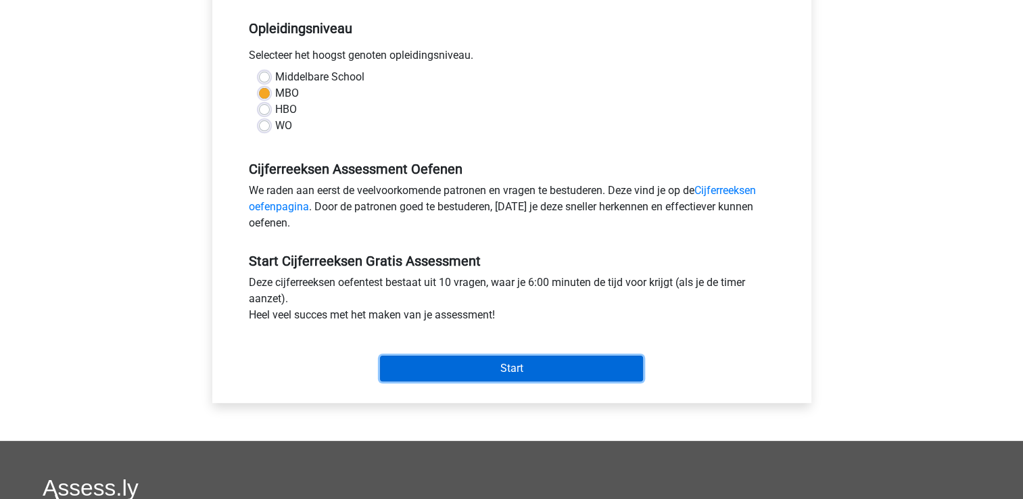
click at [498, 372] on input "Start" at bounding box center [511, 369] width 263 height 26
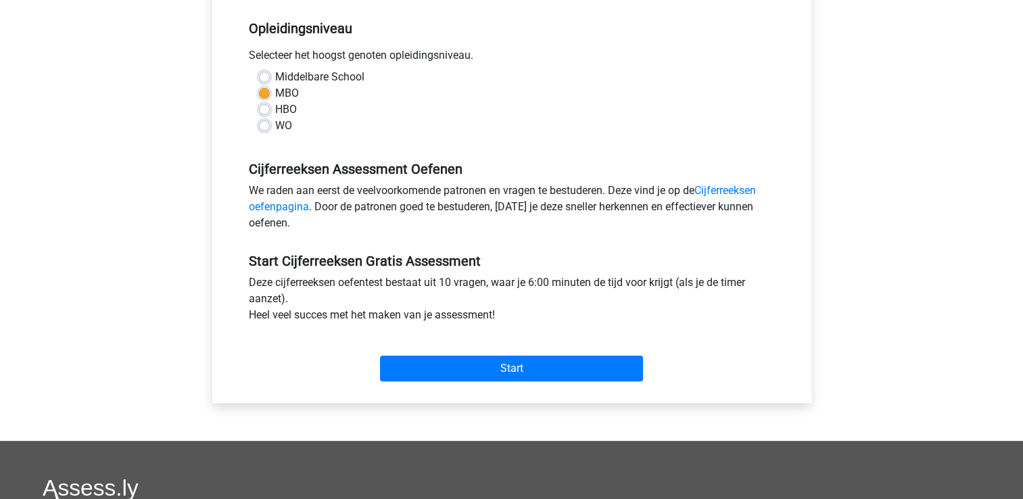
click at [314, 78] on label "Middelbare School" at bounding box center [319, 77] width 89 height 16
click at [270, 78] on input "Middelbare School" at bounding box center [264, 76] width 11 height 14
radio input "true"
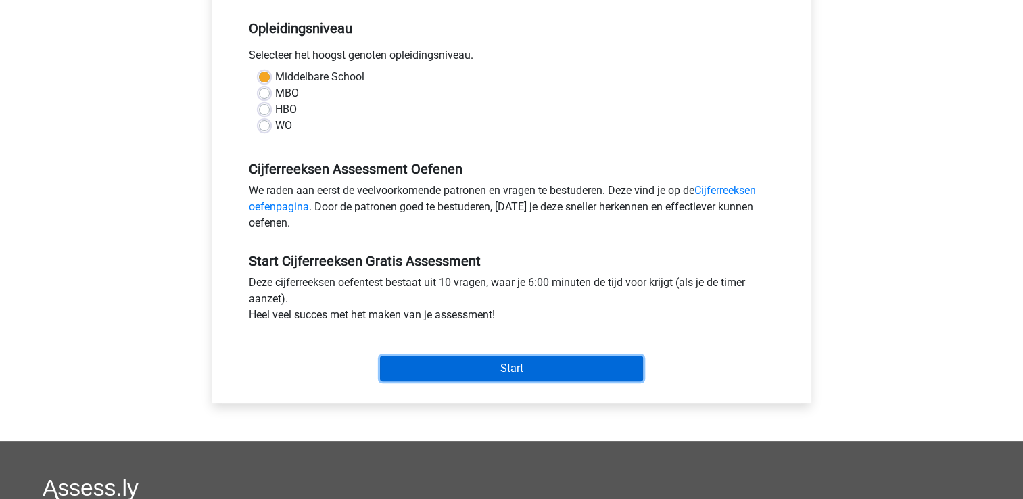
click at [516, 373] on input "Start" at bounding box center [511, 369] width 263 height 26
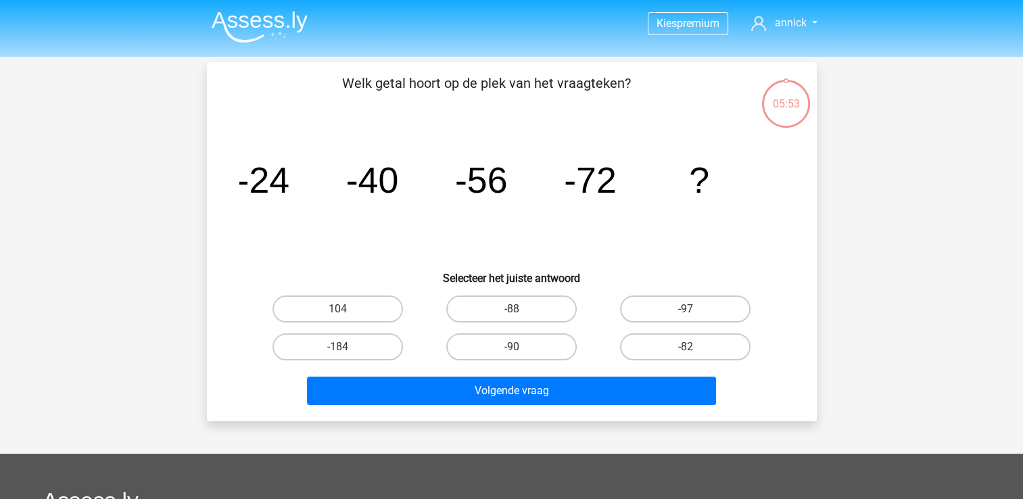
click at [519, 312] on input "-88" at bounding box center [515, 313] width 9 height 9
radio input "true"
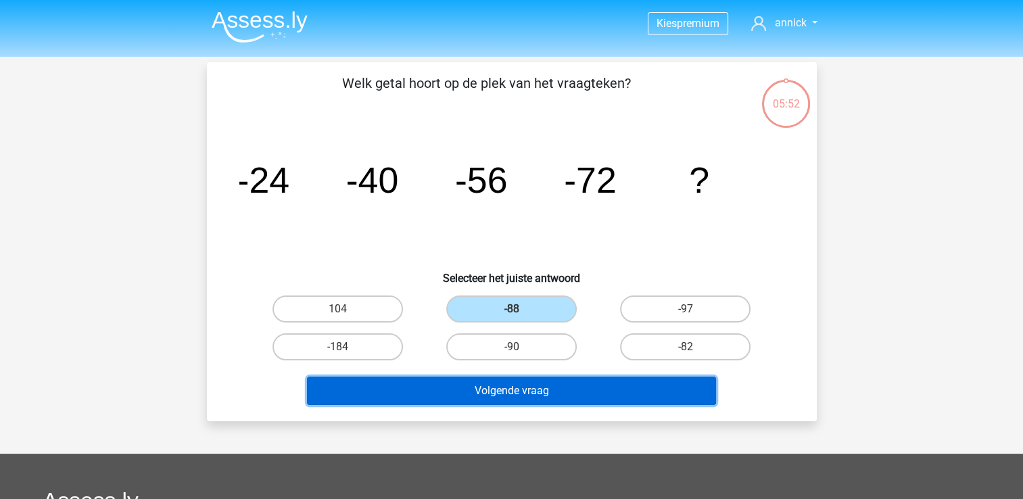
click at [525, 388] on button "Volgende vraag" at bounding box center [511, 391] width 409 height 28
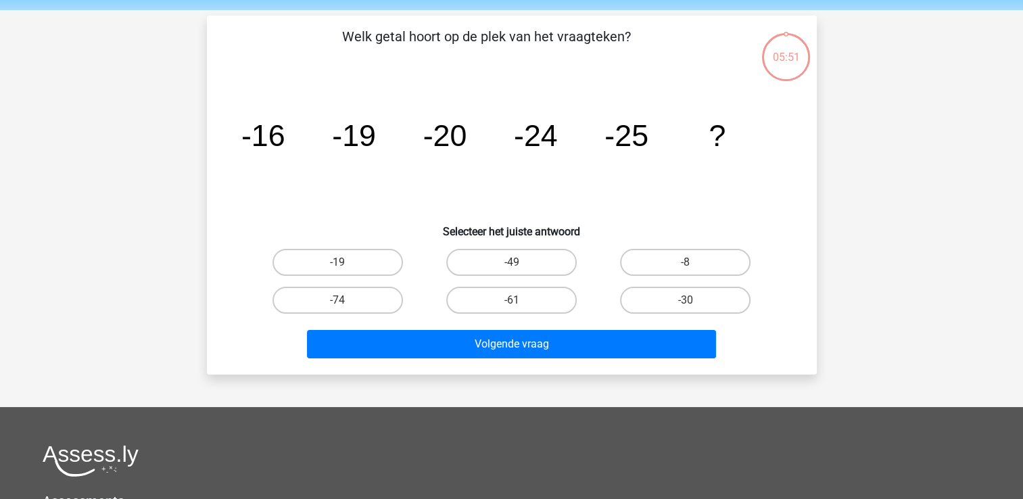
scroll to position [62, 0]
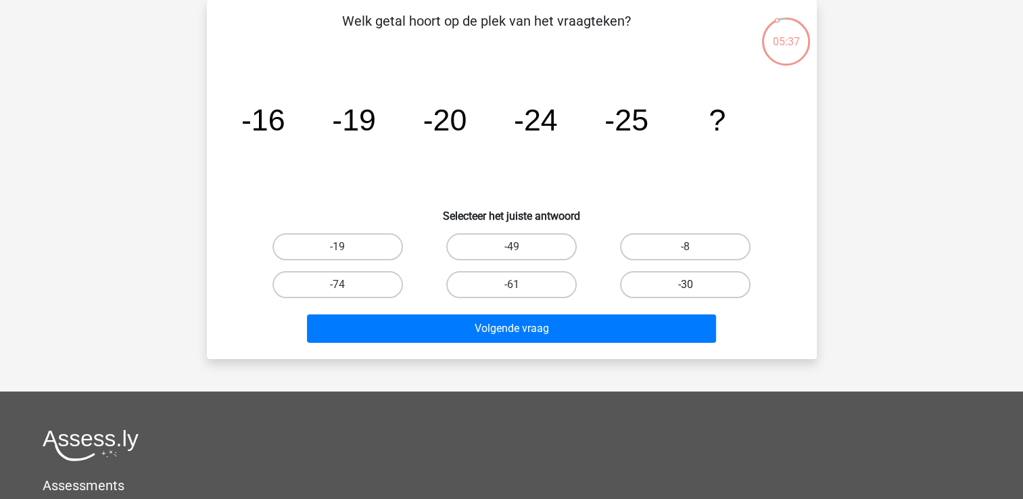
click at [714, 288] on label "-30" at bounding box center [685, 284] width 130 height 27
click at [694, 288] on input "-30" at bounding box center [690, 289] width 9 height 9
radio input "true"
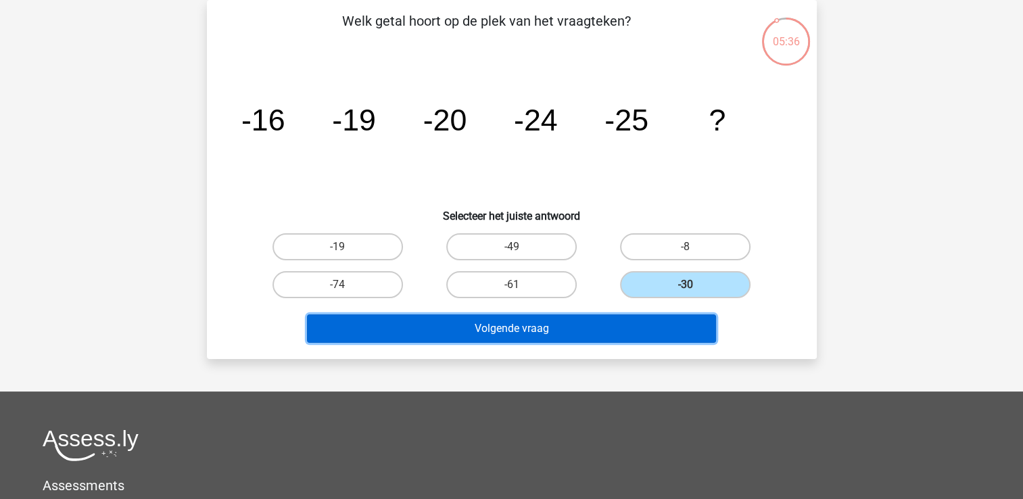
click at [538, 333] on button "Volgende vraag" at bounding box center [511, 328] width 409 height 28
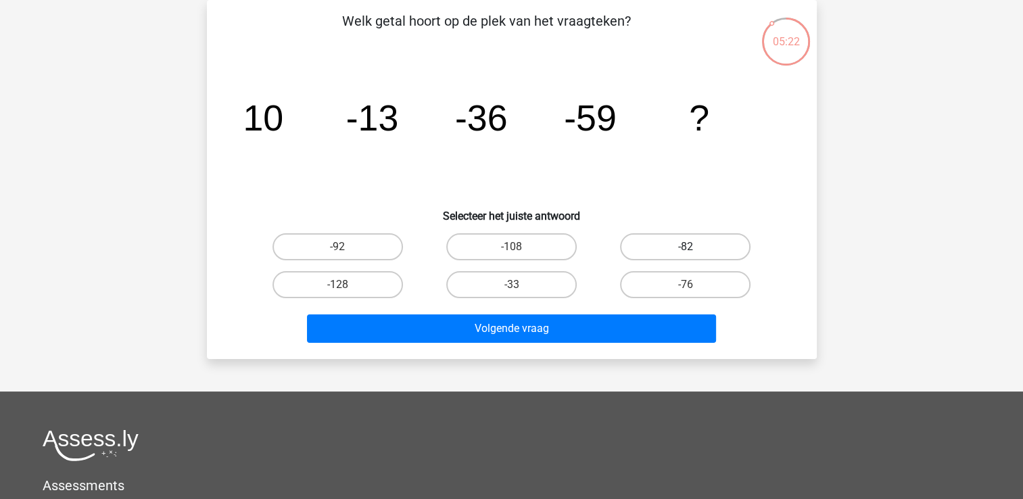
click at [698, 234] on label "-82" at bounding box center [685, 246] width 130 height 27
click at [694, 247] on input "-82" at bounding box center [690, 251] width 9 height 9
radio input "true"
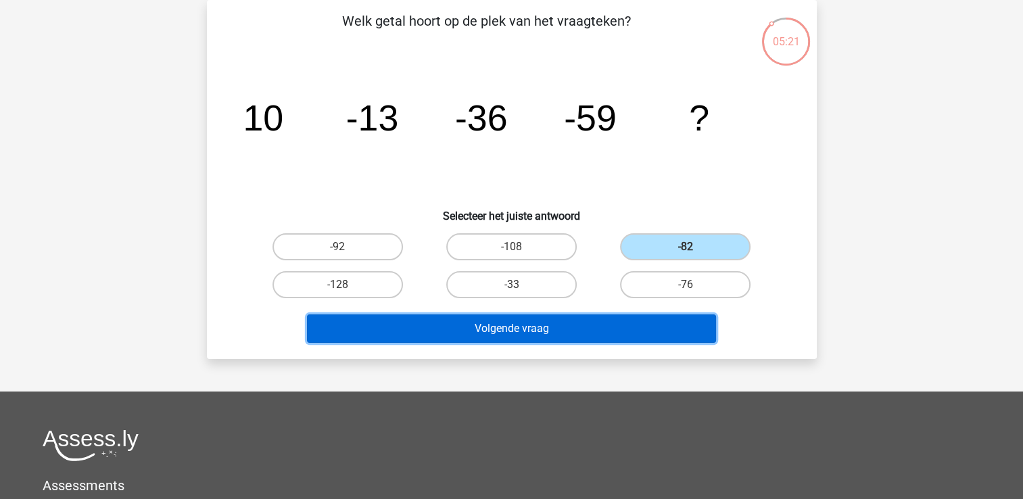
click at [575, 327] on button "Volgende vraag" at bounding box center [511, 328] width 409 height 28
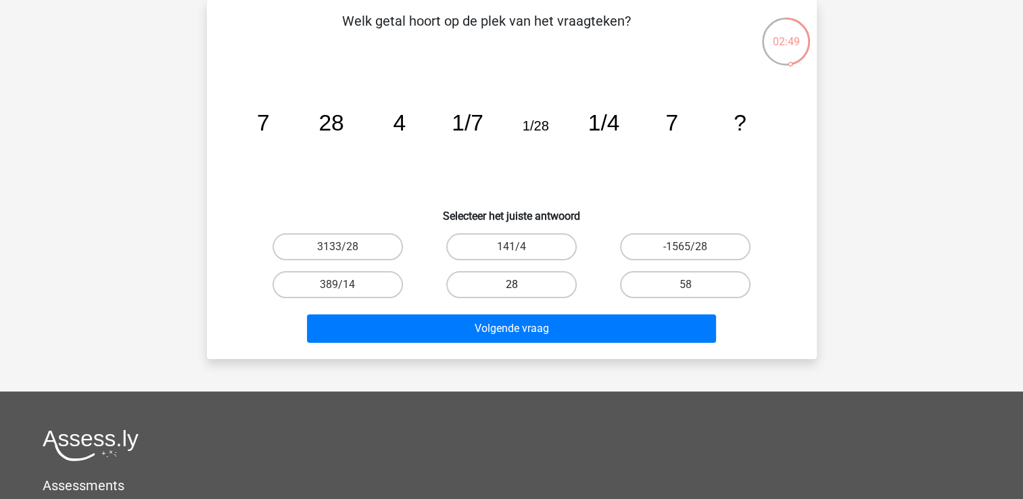
click at [508, 281] on label "28" at bounding box center [511, 284] width 130 height 27
click at [511, 285] on input "28" at bounding box center [515, 289] width 9 height 9
radio input "true"
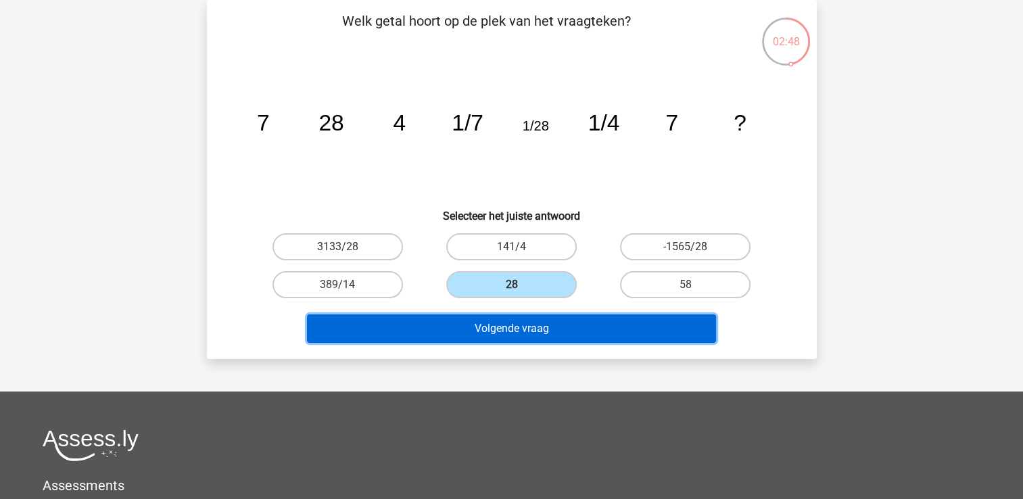
click at [512, 328] on button "Volgende vraag" at bounding box center [511, 328] width 409 height 28
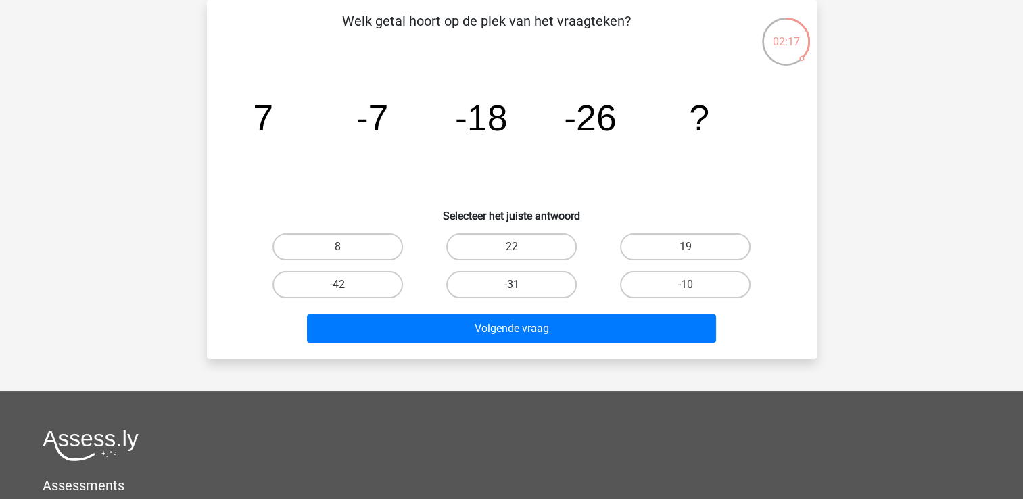
click at [508, 285] on label "-31" at bounding box center [511, 284] width 130 height 27
click at [511, 285] on input "-31" at bounding box center [515, 289] width 9 height 9
radio input "true"
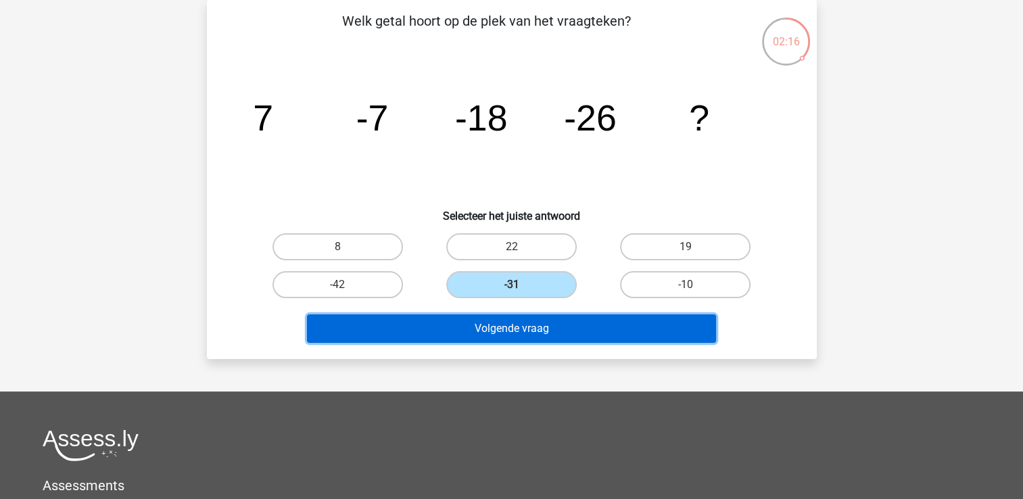
click at [523, 330] on button "Volgende vraag" at bounding box center [511, 328] width 409 height 28
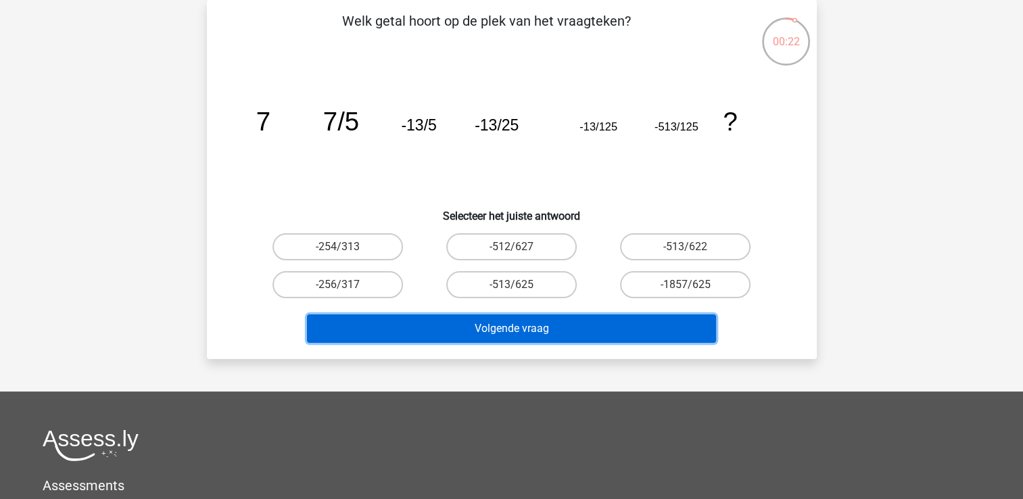
click at [504, 332] on button "Volgende vraag" at bounding box center [511, 328] width 409 height 28
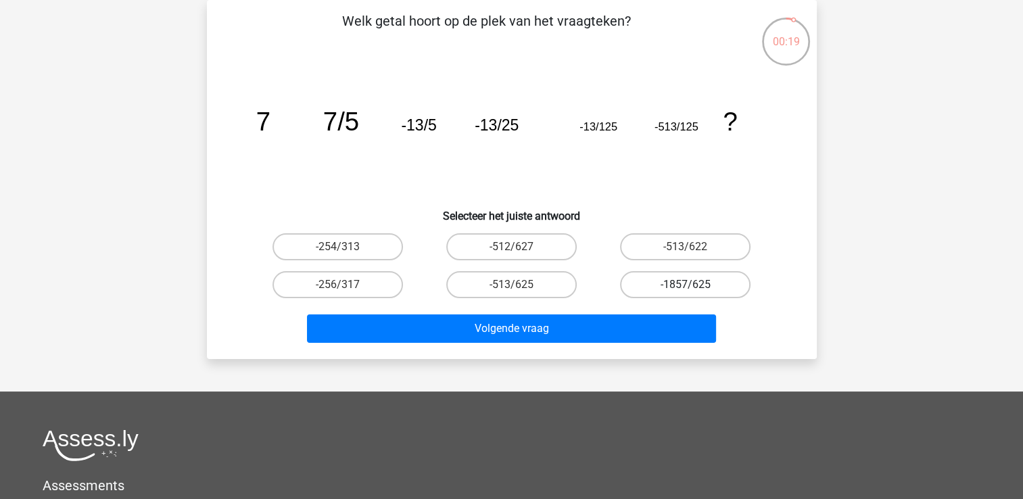
click at [685, 281] on label "-1857/625" at bounding box center [685, 284] width 130 height 27
click at [686, 285] on input "-1857/625" at bounding box center [690, 289] width 9 height 9
radio input "true"
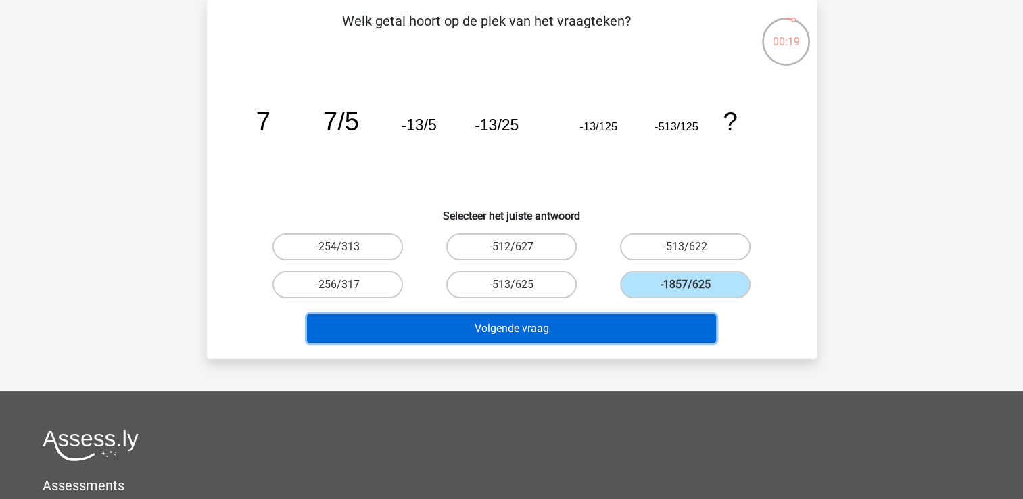
click at [534, 321] on button "Volgende vraag" at bounding box center [511, 328] width 409 height 28
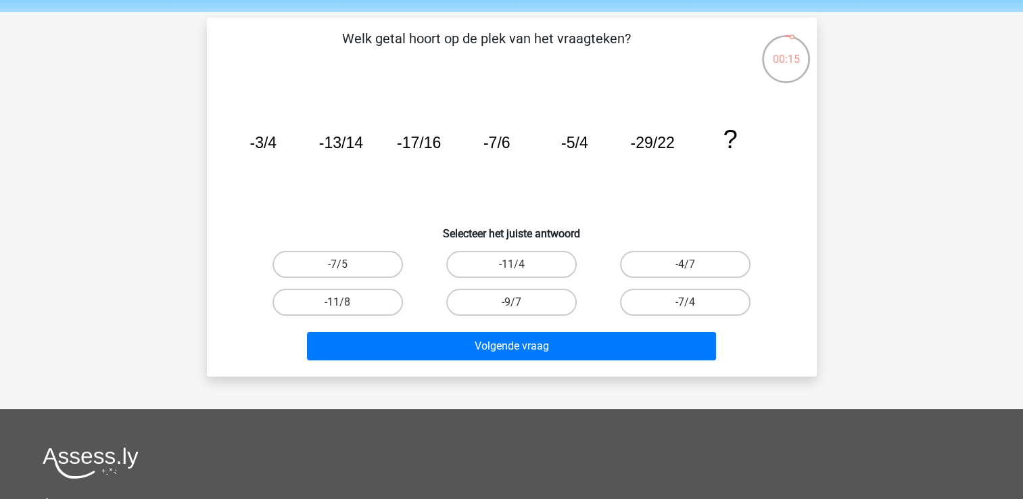
scroll to position [68, 0]
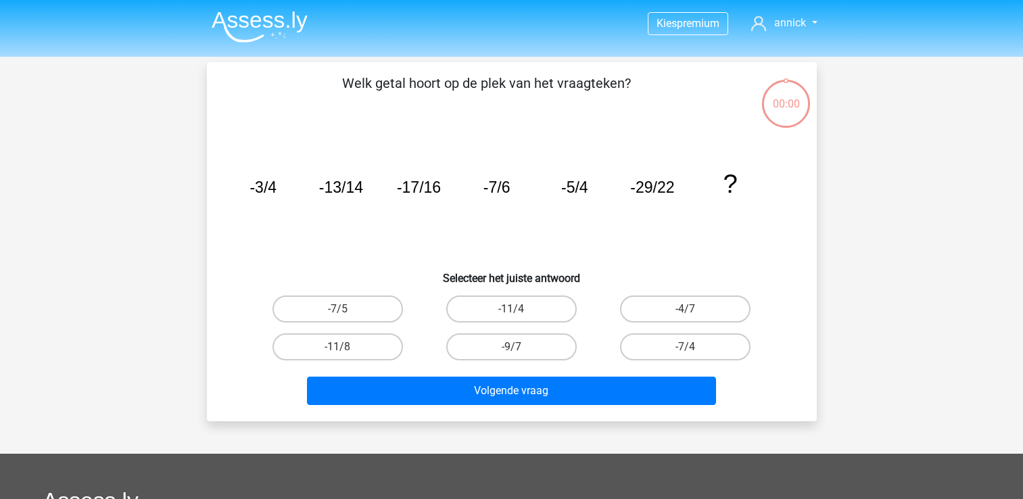
scroll to position [68, 0]
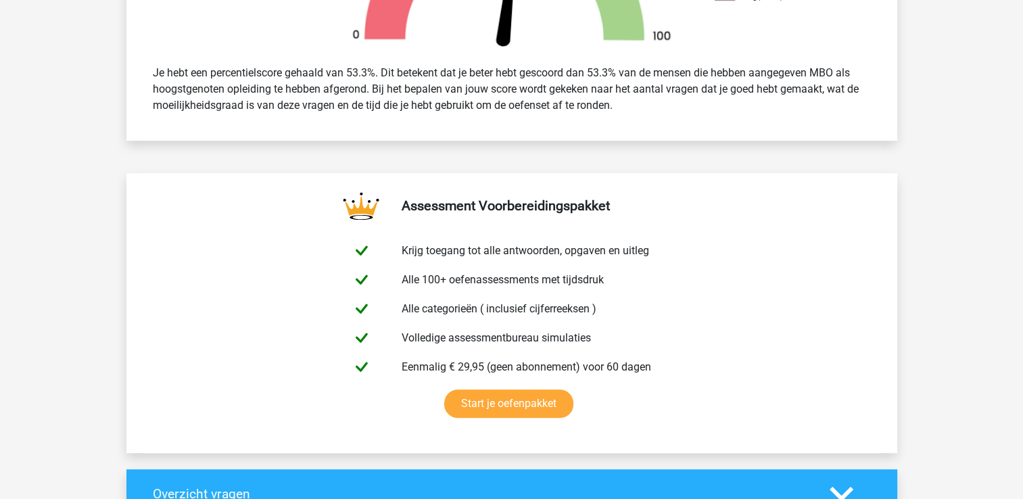
scroll to position [473, 0]
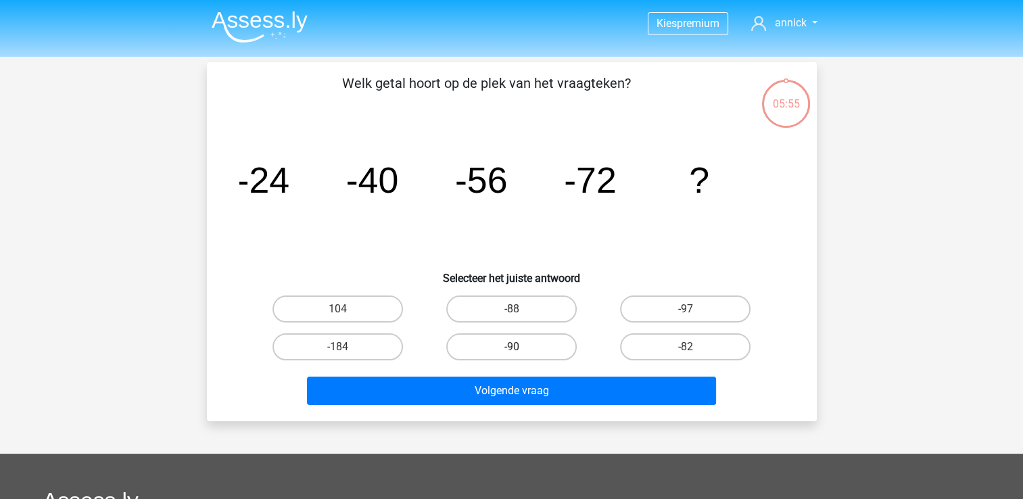
click at [529, 346] on label "-90" at bounding box center [511, 346] width 130 height 27
click at [520, 347] on input "-90" at bounding box center [515, 351] width 9 height 9
radio input "true"
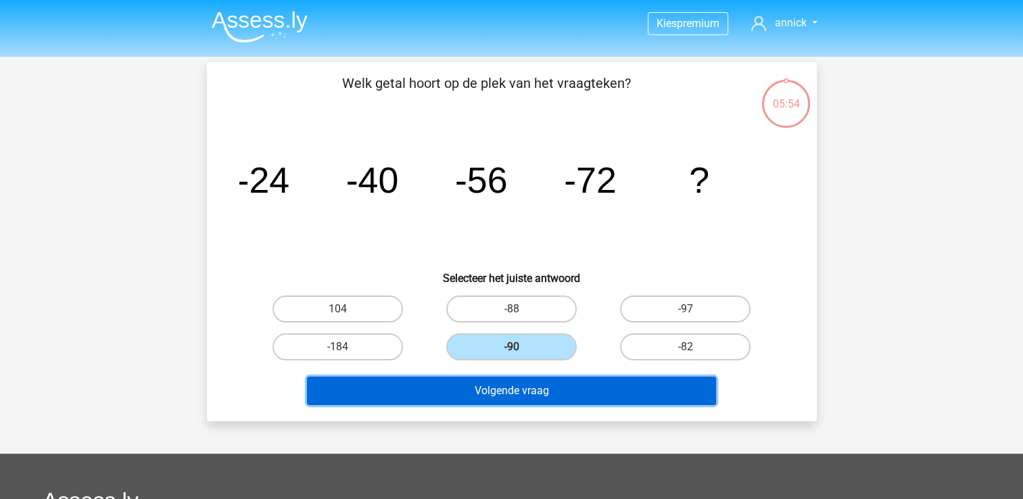
click at [531, 384] on button "Volgende vraag" at bounding box center [511, 391] width 409 height 28
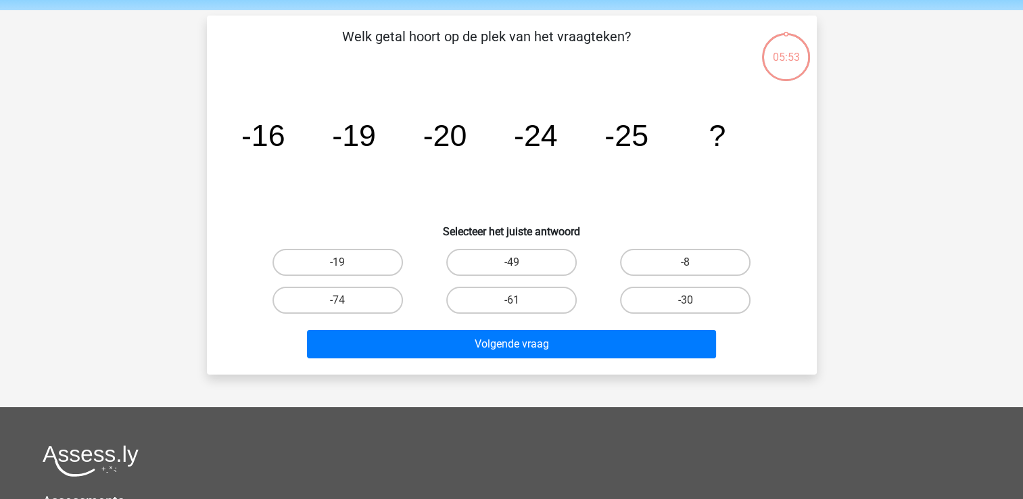
scroll to position [62, 0]
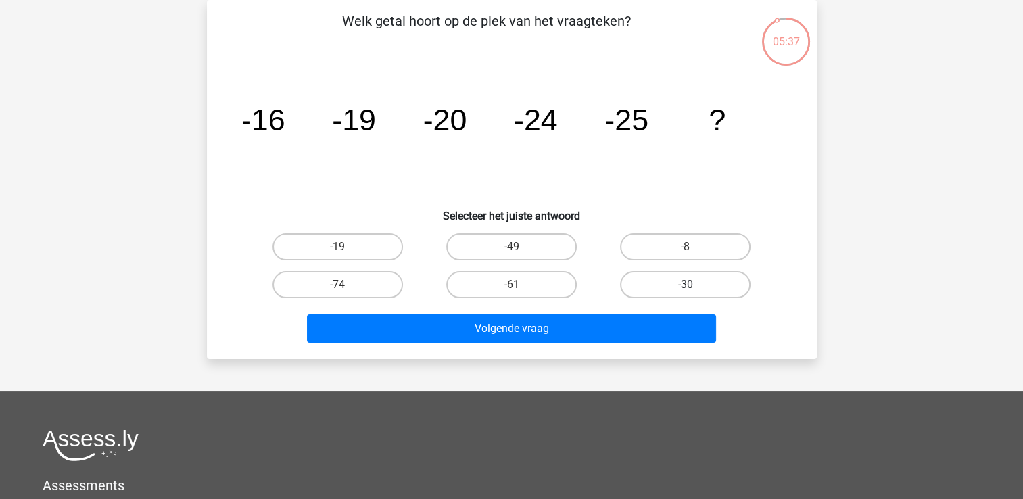
click at [677, 280] on label "-30" at bounding box center [685, 284] width 130 height 27
click at [686, 285] on input "-30" at bounding box center [690, 289] width 9 height 9
radio input "true"
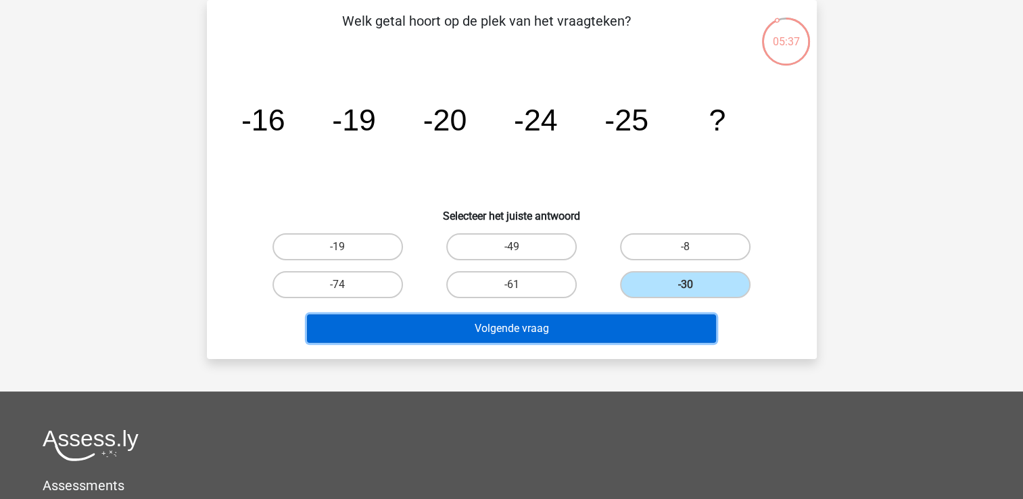
click at [516, 327] on button "Volgende vraag" at bounding box center [511, 328] width 409 height 28
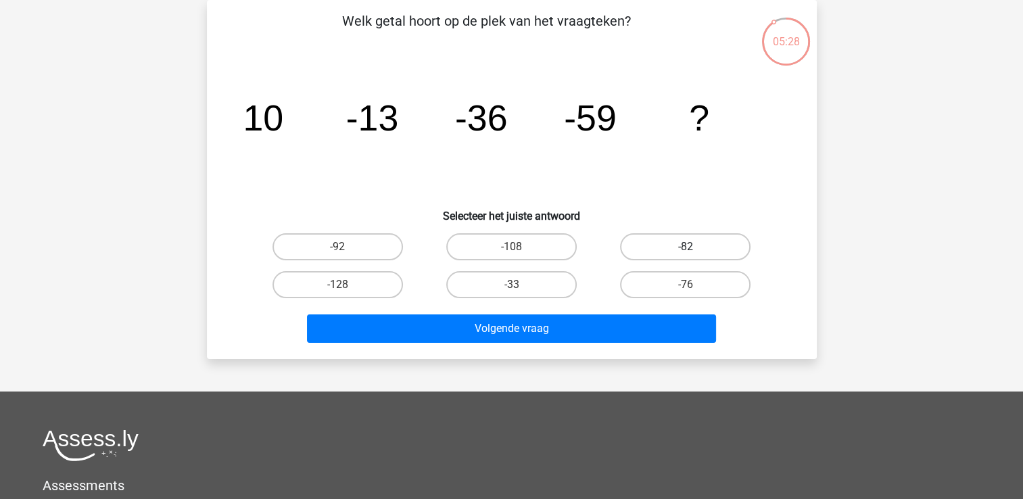
click at [707, 252] on label "-82" at bounding box center [685, 246] width 130 height 27
click at [694, 252] on input "-82" at bounding box center [690, 251] width 9 height 9
radio input "true"
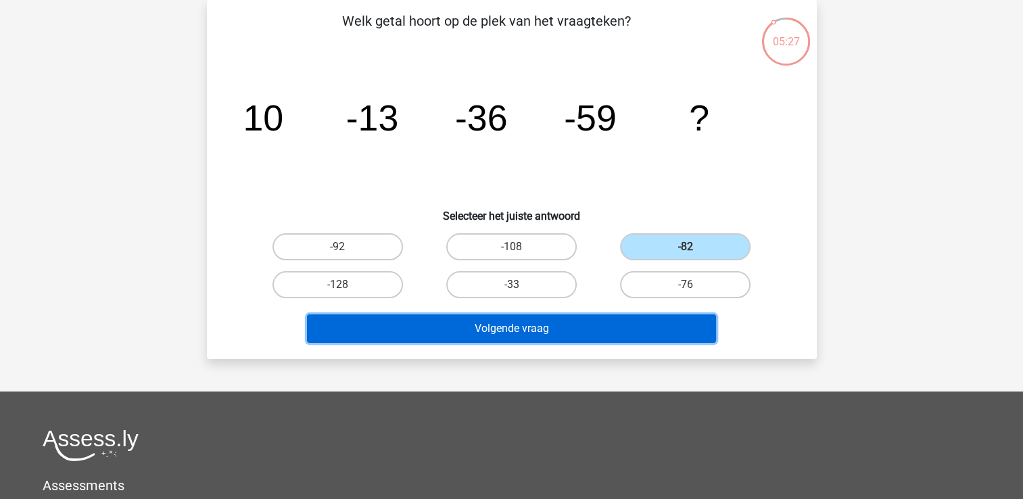
click at [579, 330] on button "Volgende vraag" at bounding box center [511, 328] width 409 height 28
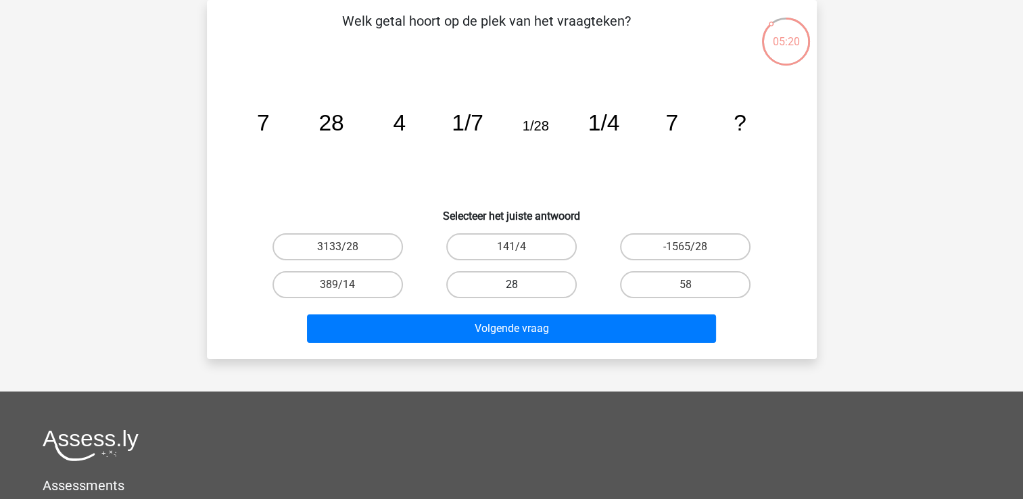
click at [531, 285] on label "28" at bounding box center [511, 284] width 130 height 27
click at [520, 285] on input "28" at bounding box center [515, 289] width 9 height 9
radio input "true"
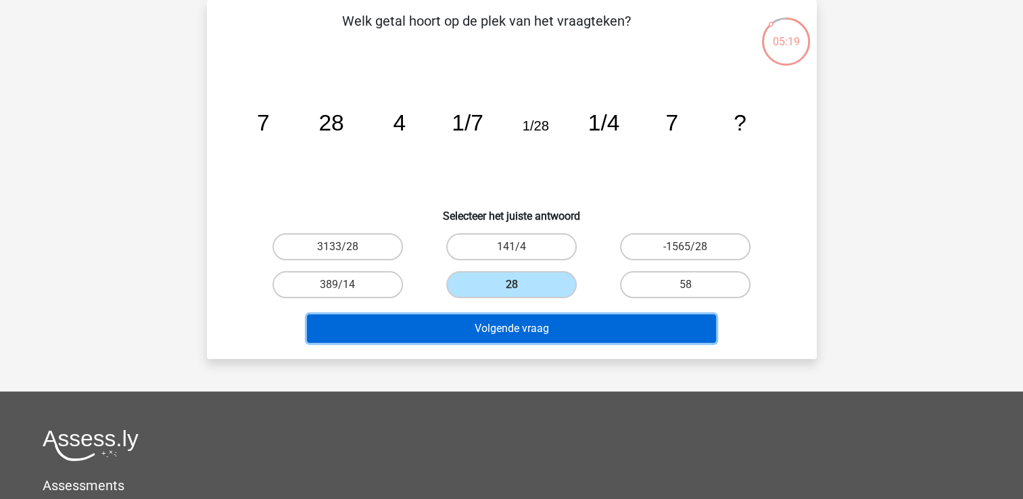
click at [527, 324] on button "Volgende vraag" at bounding box center [511, 328] width 409 height 28
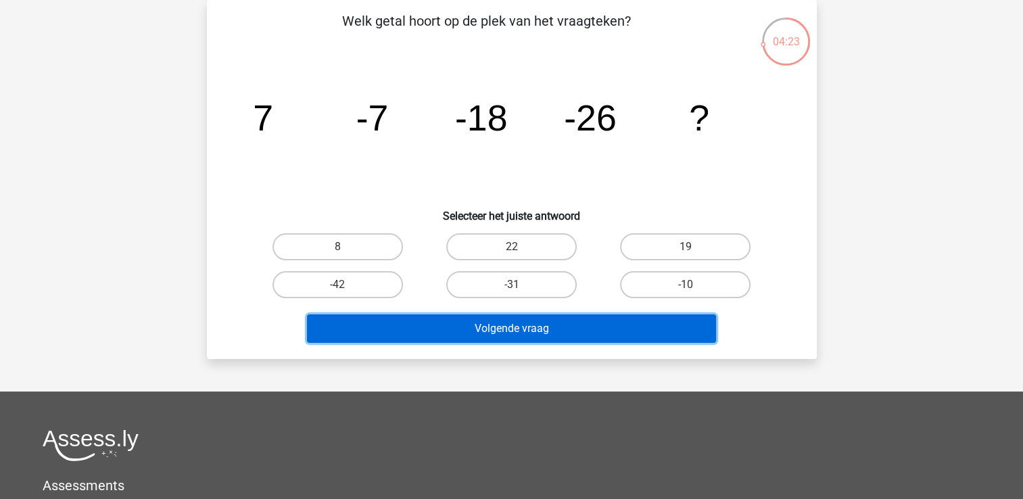
click at [559, 323] on button "Volgende vraag" at bounding box center [511, 328] width 409 height 28
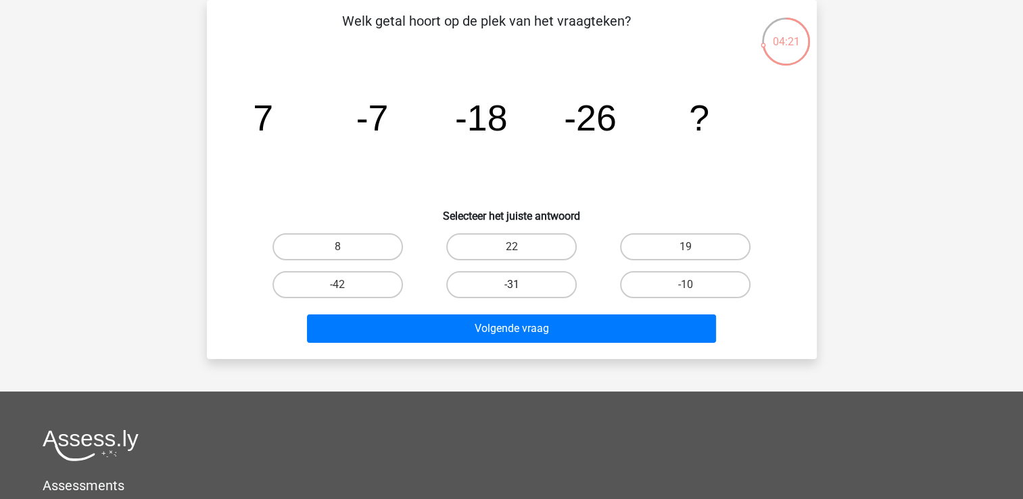
click at [511, 283] on label "-31" at bounding box center [511, 284] width 130 height 27
click at [511, 285] on input "-31" at bounding box center [515, 289] width 9 height 9
radio input "true"
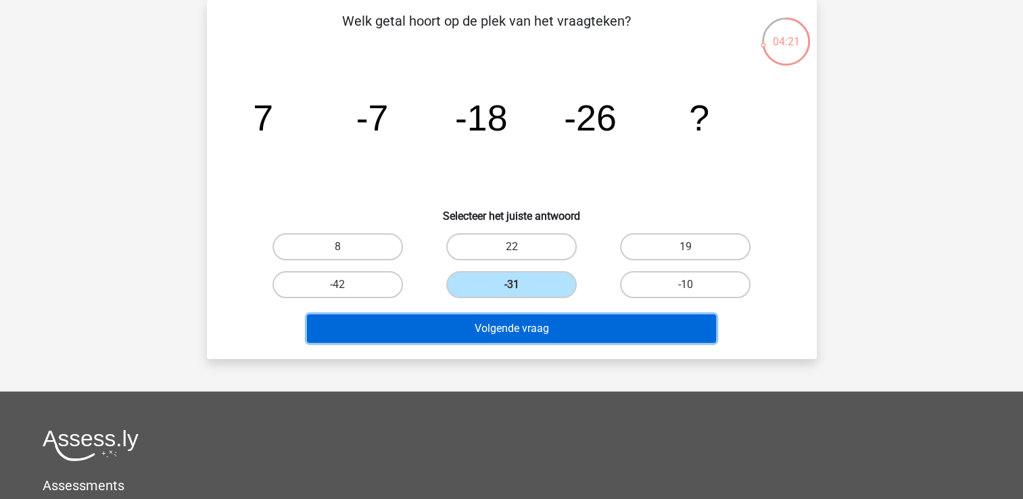
click at [525, 331] on button "Volgende vraag" at bounding box center [511, 328] width 409 height 28
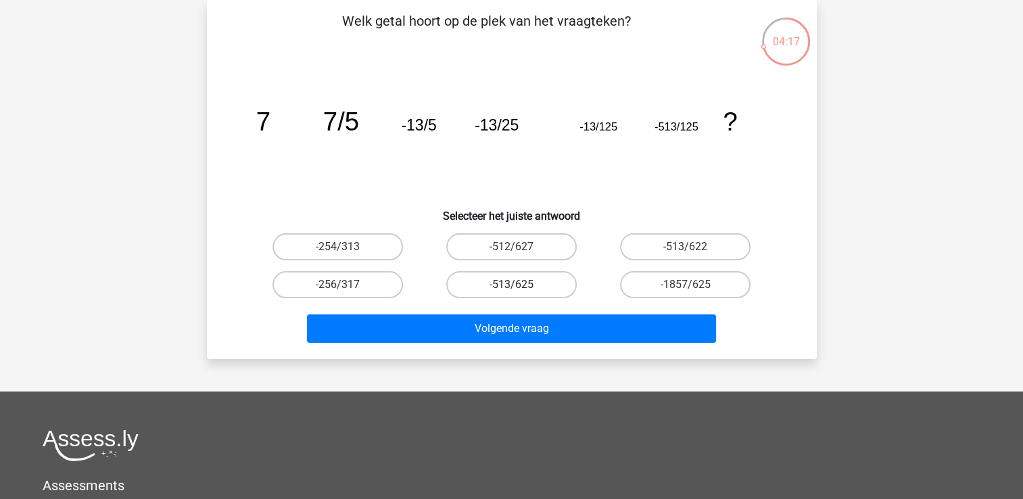
click at [542, 287] on label "-513/625" at bounding box center [511, 284] width 130 height 27
click at [520, 287] on input "-513/625" at bounding box center [515, 289] width 9 height 9
radio input "true"
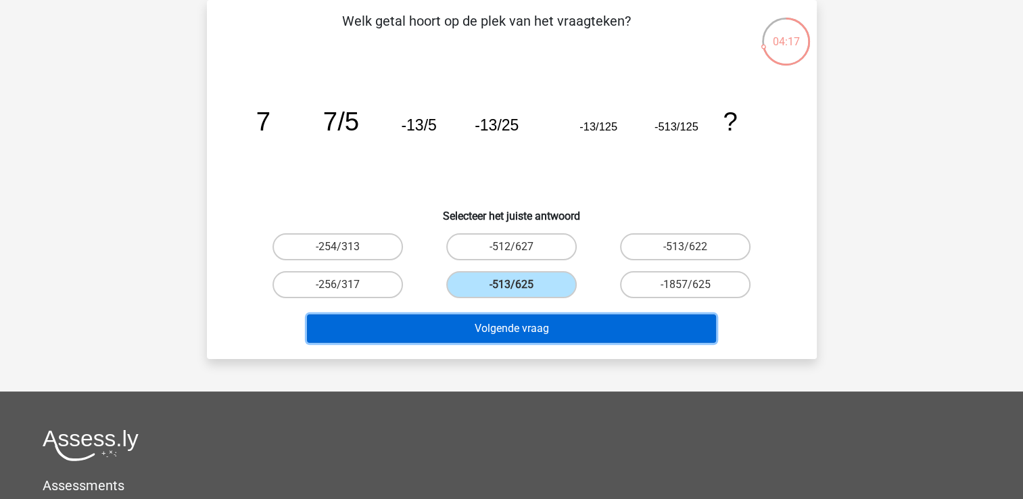
click at [548, 331] on button "Volgende vraag" at bounding box center [511, 328] width 409 height 28
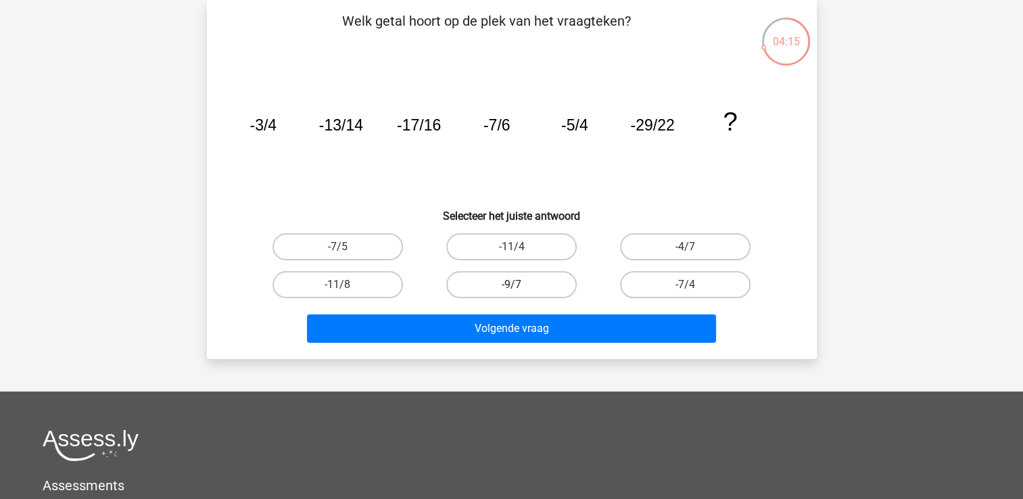
click at [544, 293] on label "-9/7" at bounding box center [511, 284] width 130 height 27
click at [520, 293] on input "-9/7" at bounding box center [515, 289] width 9 height 9
radio input "true"
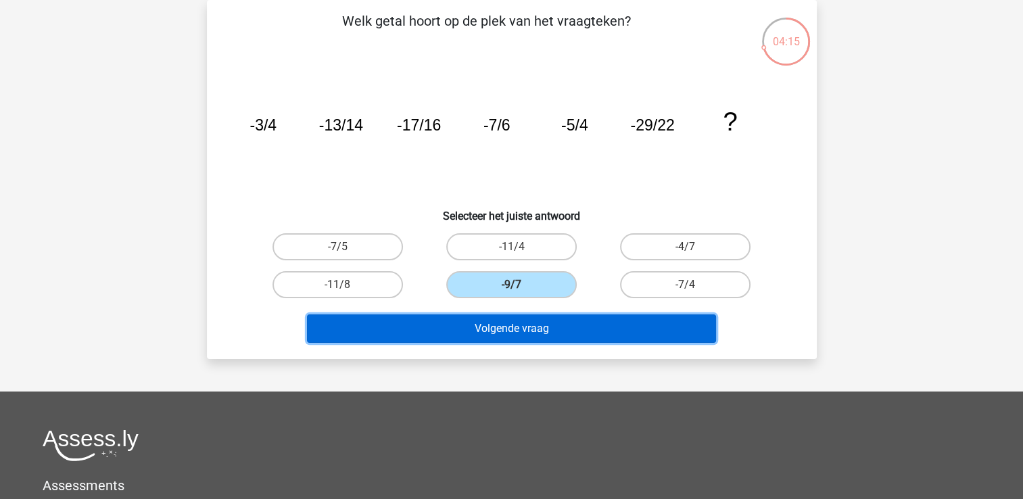
click at [548, 331] on button "Volgende vraag" at bounding box center [511, 328] width 409 height 28
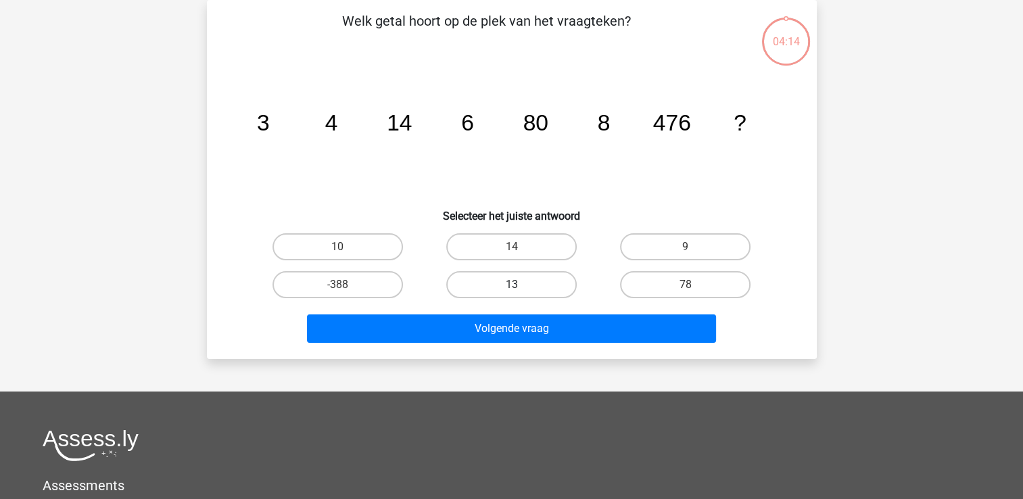
click at [531, 280] on label "13" at bounding box center [511, 284] width 130 height 27
click at [520, 285] on input "13" at bounding box center [515, 289] width 9 height 9
radio input "true"
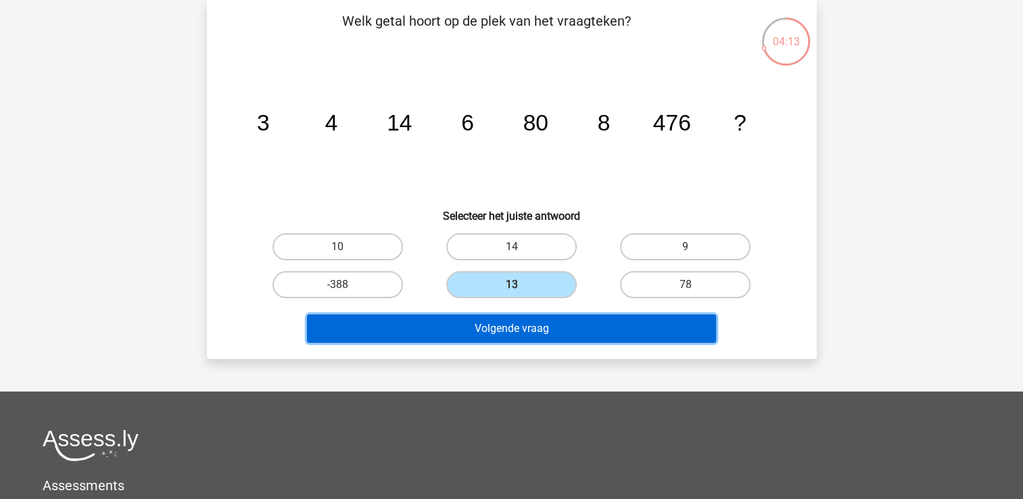
click at [563, 325] on button "Volgende vraag" at bounding box center [511, 328] width 409 height 28
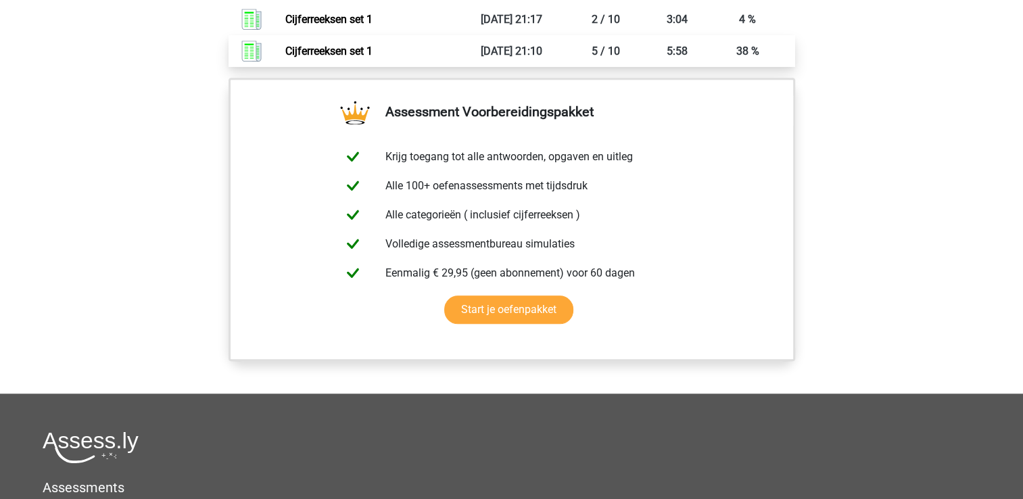
scroll to position [1149, 0]
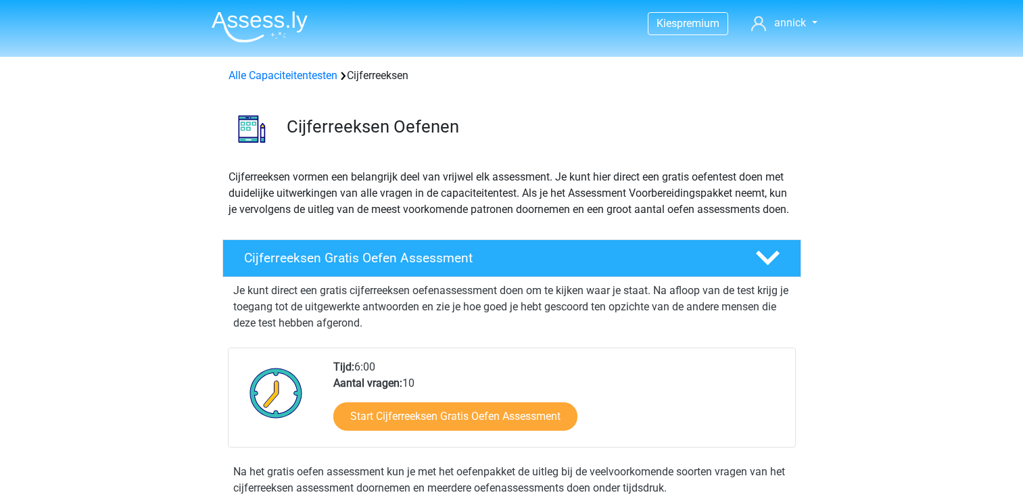
scroll to position [135, 0]
